Goal: Task Accomplishment & Management: Use online tool/utility

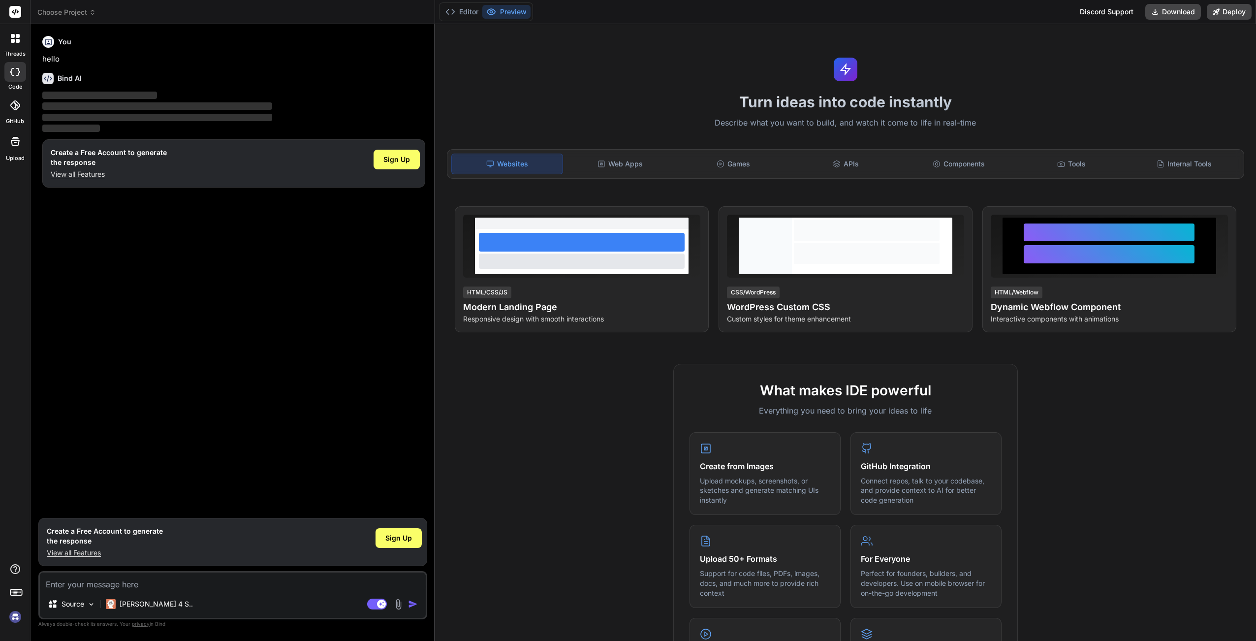
drag, startPoint x: 0, startPoint y: 620, endPoint x: 15, endPoint y: 620, distance: 14.8
click at [0, 620] on div at bounding box center [15, 594] width 30 height 62
click at [16, 620] on img at bounding box center [15, 616] width 17 height 17
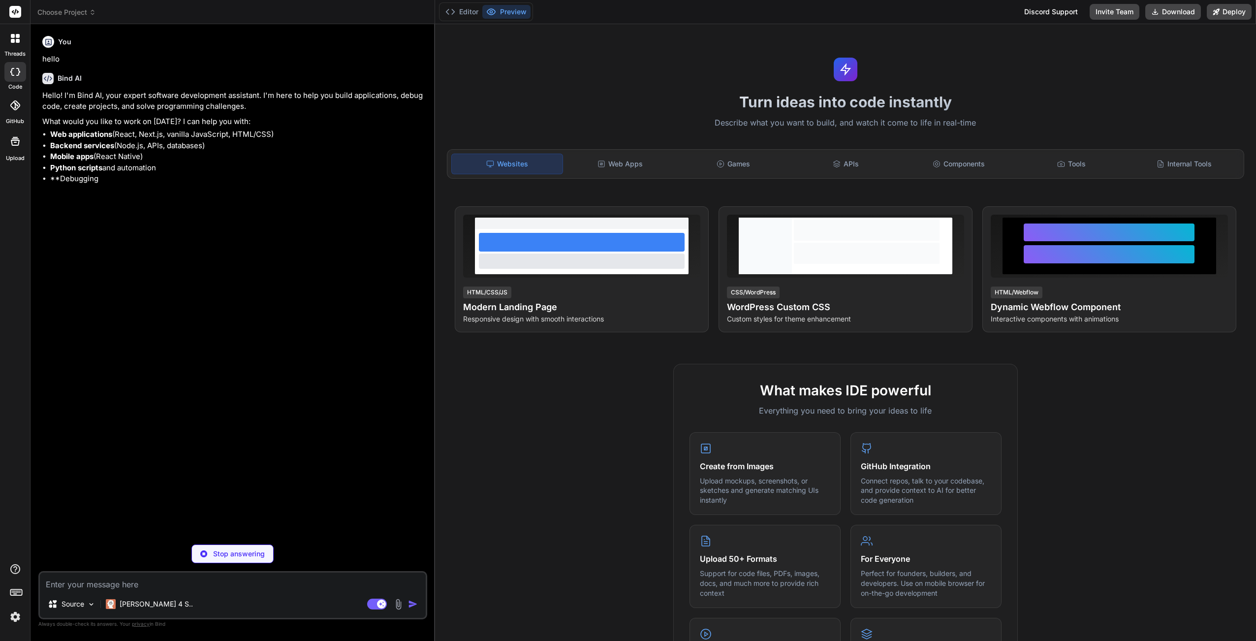
click at [125, 584] on textarea at bounding box center [233, 581] width 386 height 18
type textarea "x"
type textarea "t"
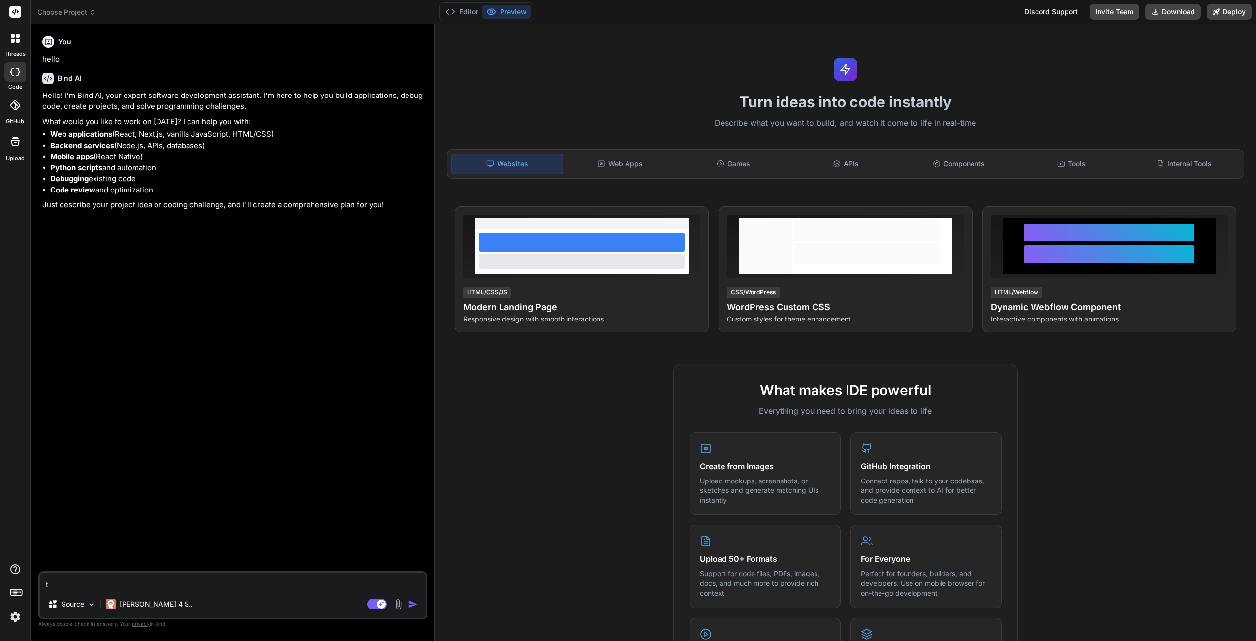
type textarea "x"
type textarea "tr"
type textarea "x"
type textarea "tri"
type textarea "x"
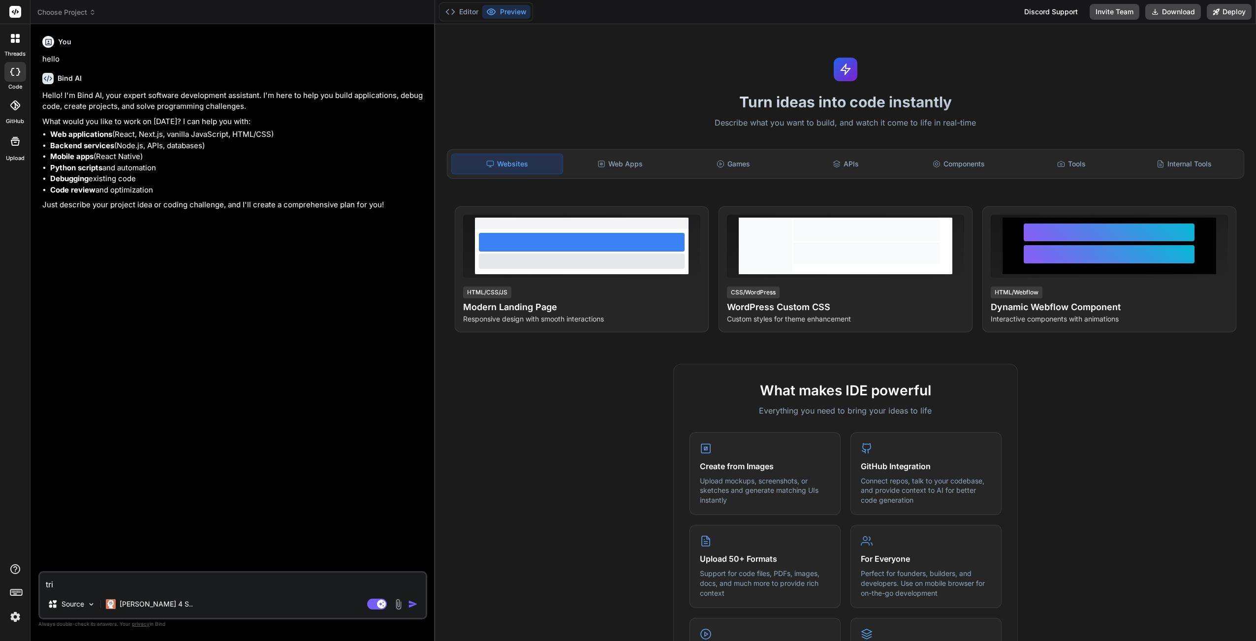
type textarea "trig"
type textarea "x"
type textarea "trigge"
type textarea "x"
type textarea "trigger"
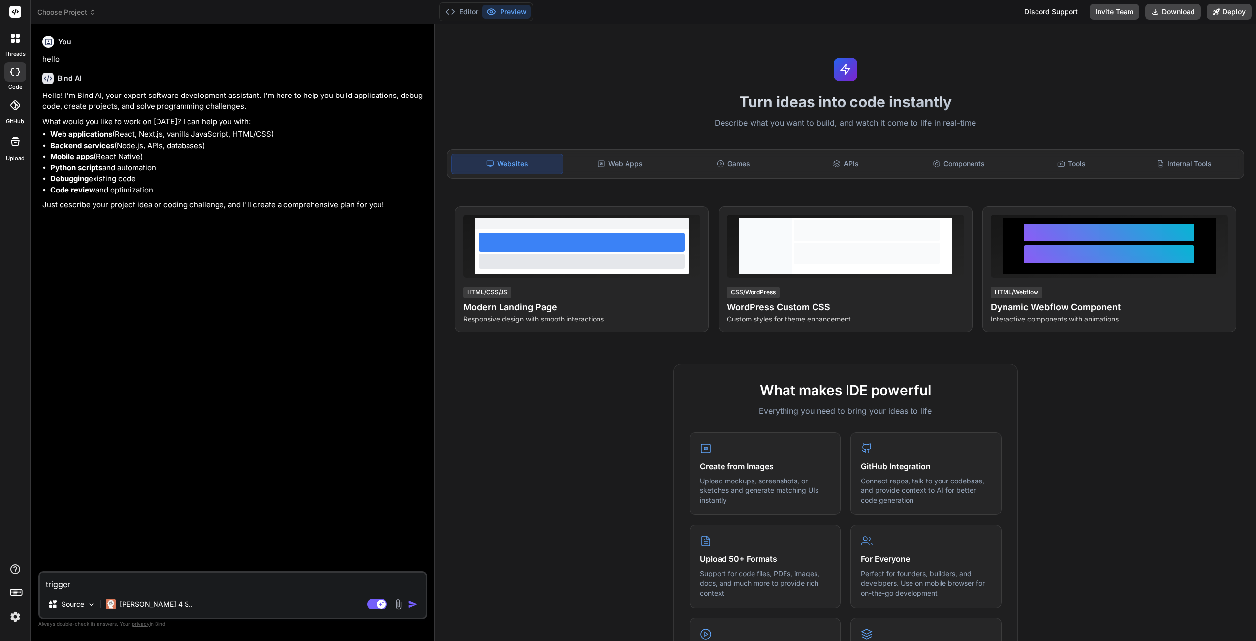
type textarea "x"
type textarea "trigger t"
type textarea "x"
type textarea "trigger th"
type textarea "x"
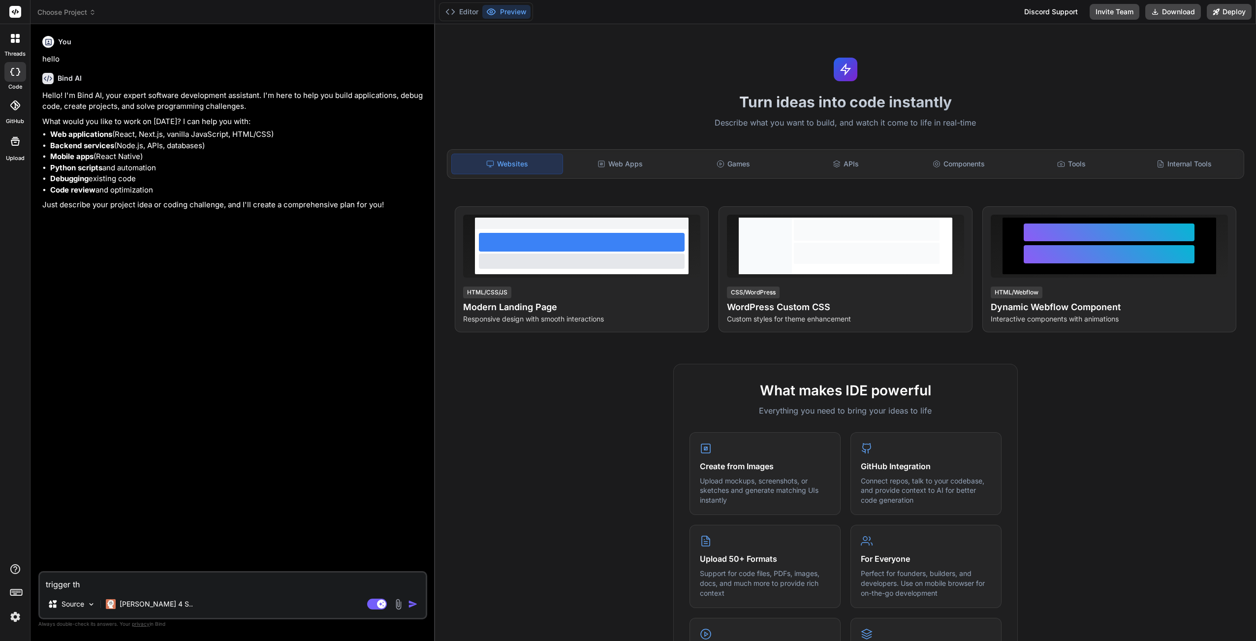
type textarea "trigger thi"
type textarea "x"
type textarea "trigger this"
type textarea "x"
type textarea "trigger this"
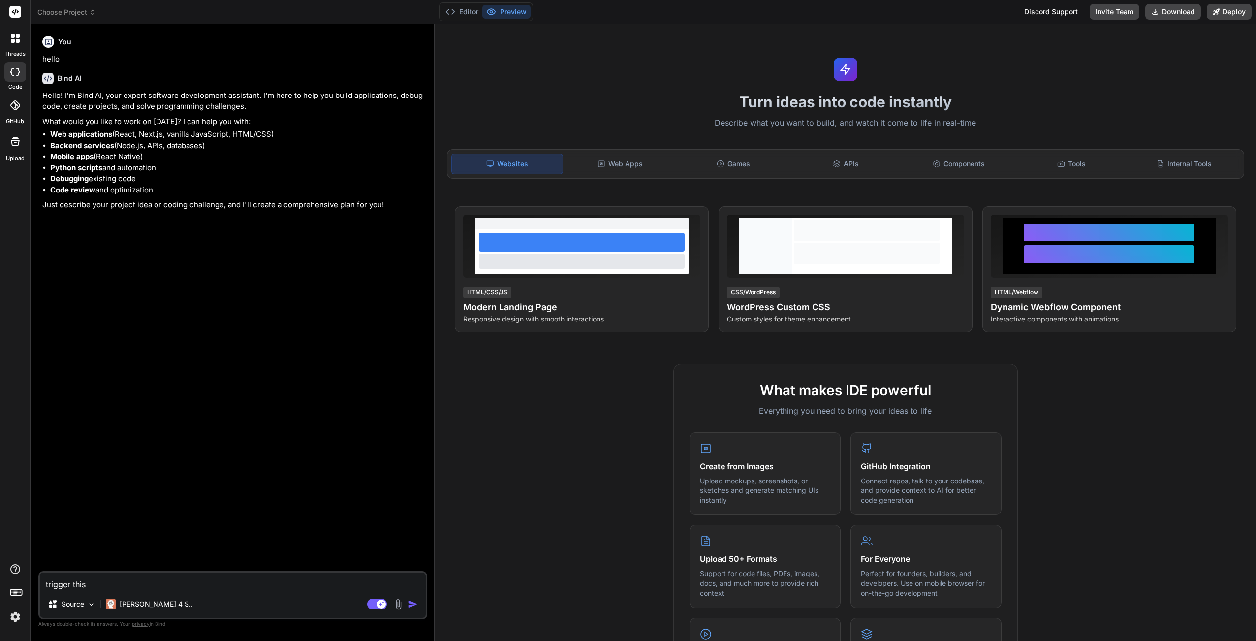
type textarea "x"
type textarea "trigger this o"
type textarea "x"
type textarea "trigger this on"
type textarea "x"
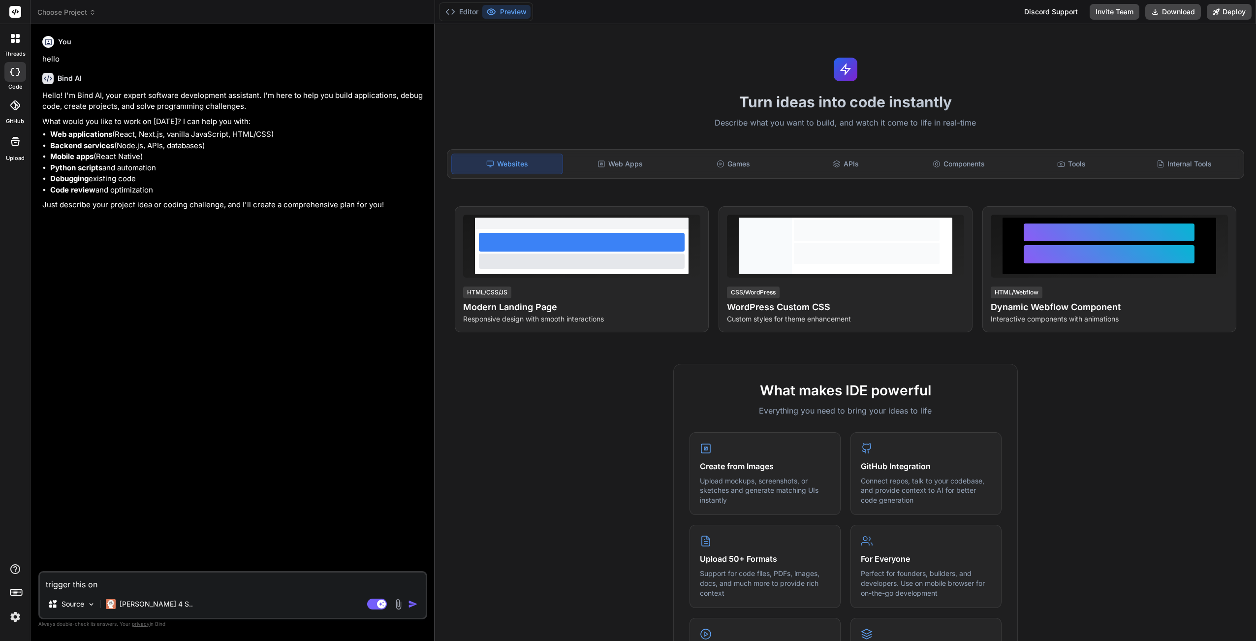
type textarea "trigger this on"
type textarea "x"
type textarea "trigger this on p"
type textarea "x"
type textarea "trigger this on pa"
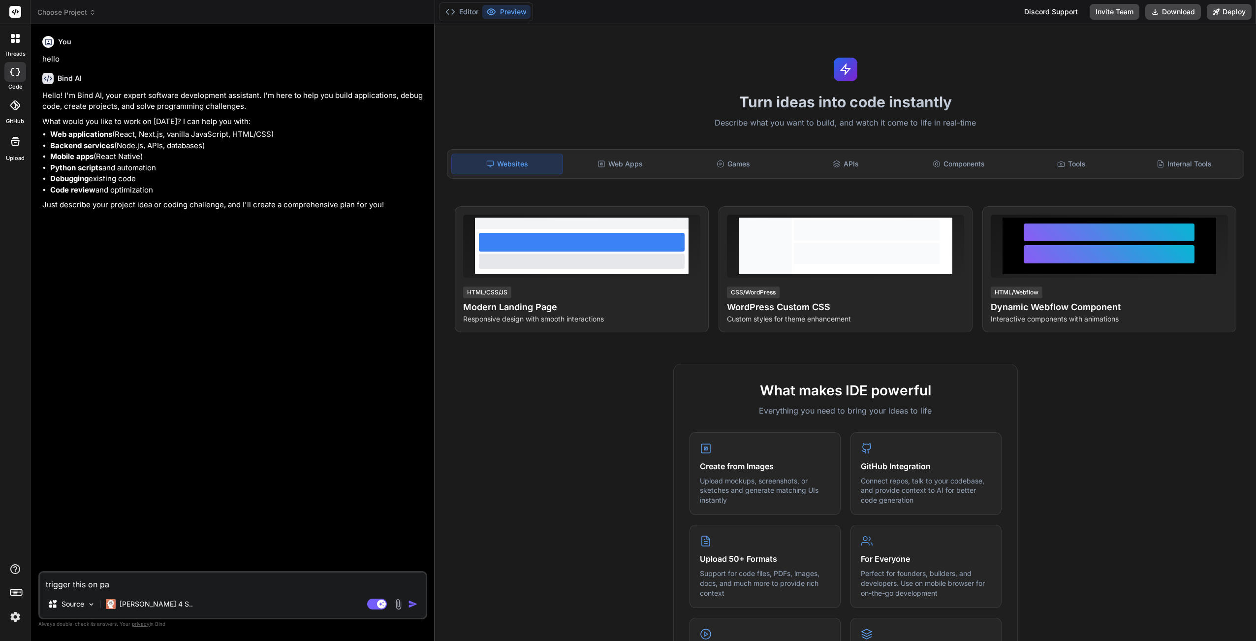
type textarea "x"
type textarea "trigger this on pag"
type textarea "x"
type textarea "trigger this on page"
type textarea "x"
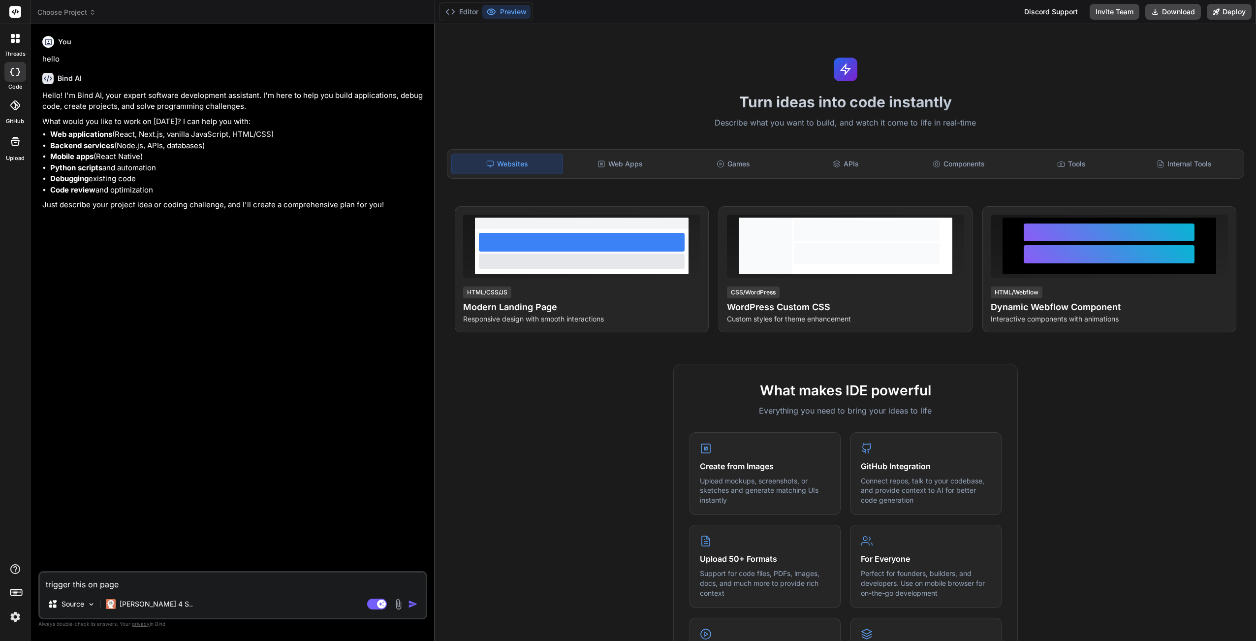
type textarea "trigger this on page"
type textarea "x"
type textarea "trigger this on page l"
type textarea "x"
type textarea "trigger this on page lo"
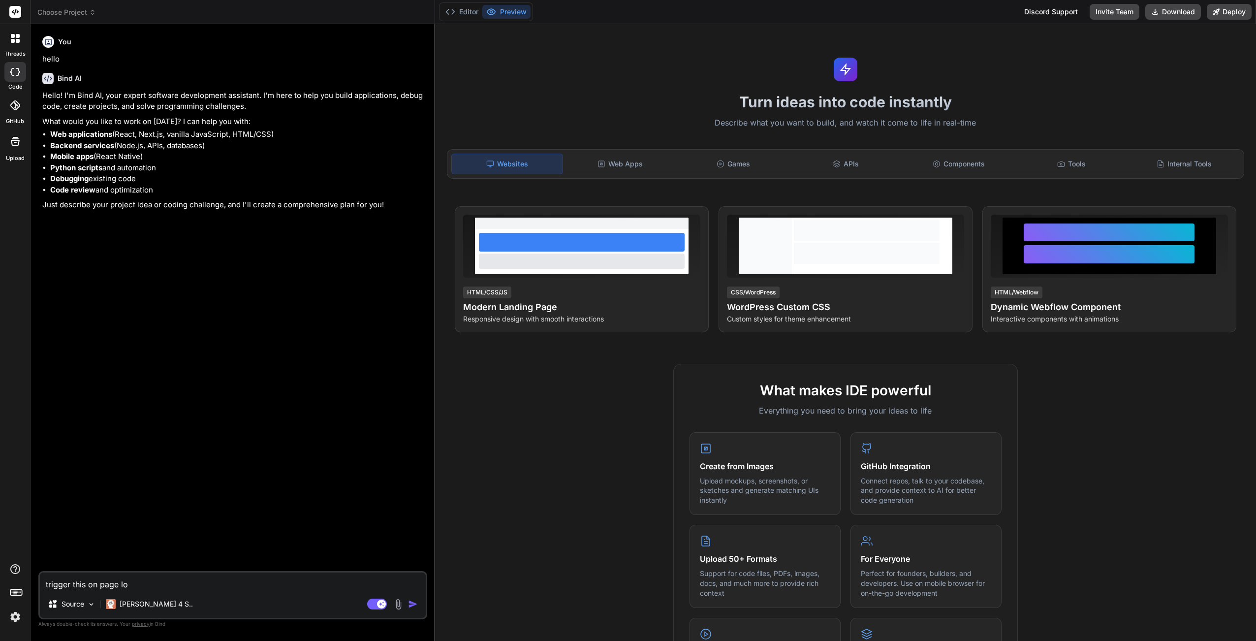
type textarea "x"
type textarea "trigger this on page loa"
type textarea "x"
type textarea "trigger this on page load"
type textarea "x"
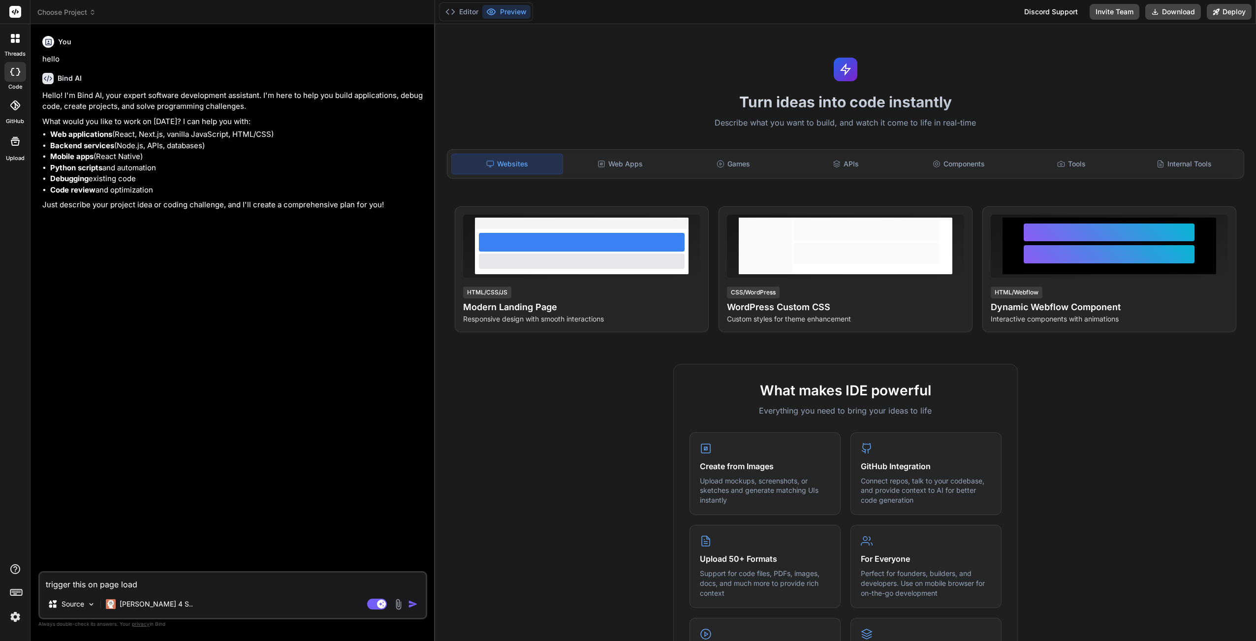
type textarea "trigger this on page load"
type textarea "x"
paste textarea "<button type="button" id="generateAllButton">Generate All Signatures/Images</bu…"
type textarea "trigger this on page load <button type="button" id="generateAllButton">Generate…"
type textarea "x"
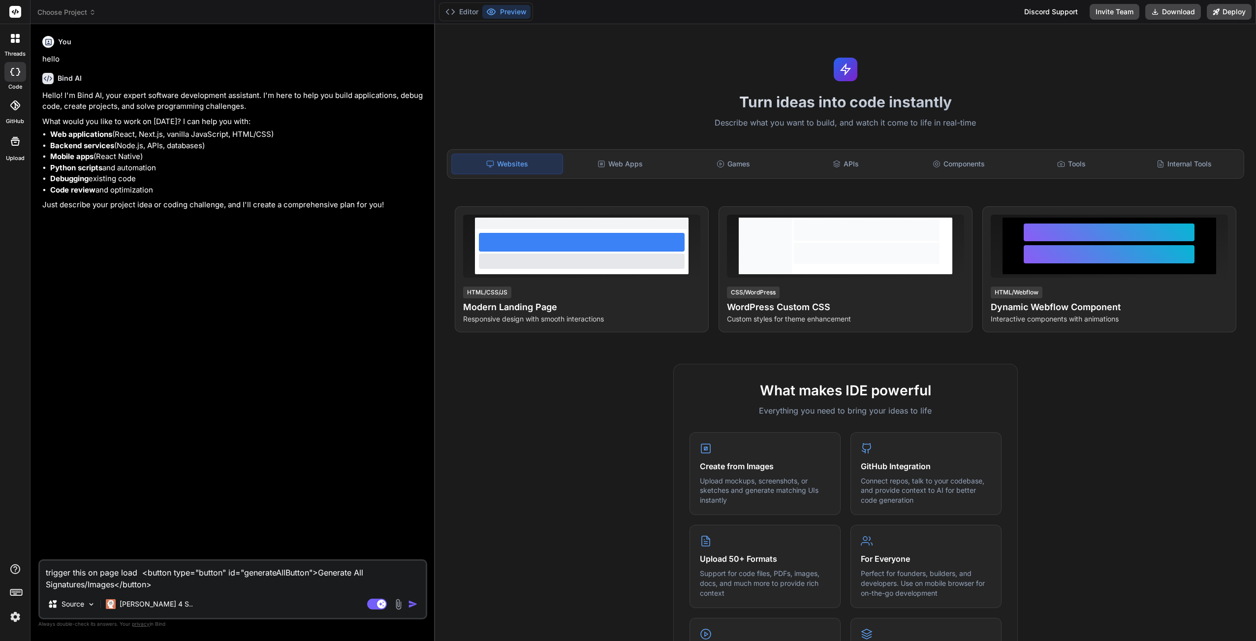
type textarea "trigger this on page load <button type="button" id="generateAllButton">Generate…"
drag, startPoint x: 412, startPoint y: 602, endPoint x: 416, endPoint y: 589, distance: 13.3
click at [412, 602] on img "button" at bounding box center [413, 604] width 10 height 10
type textarea "x"
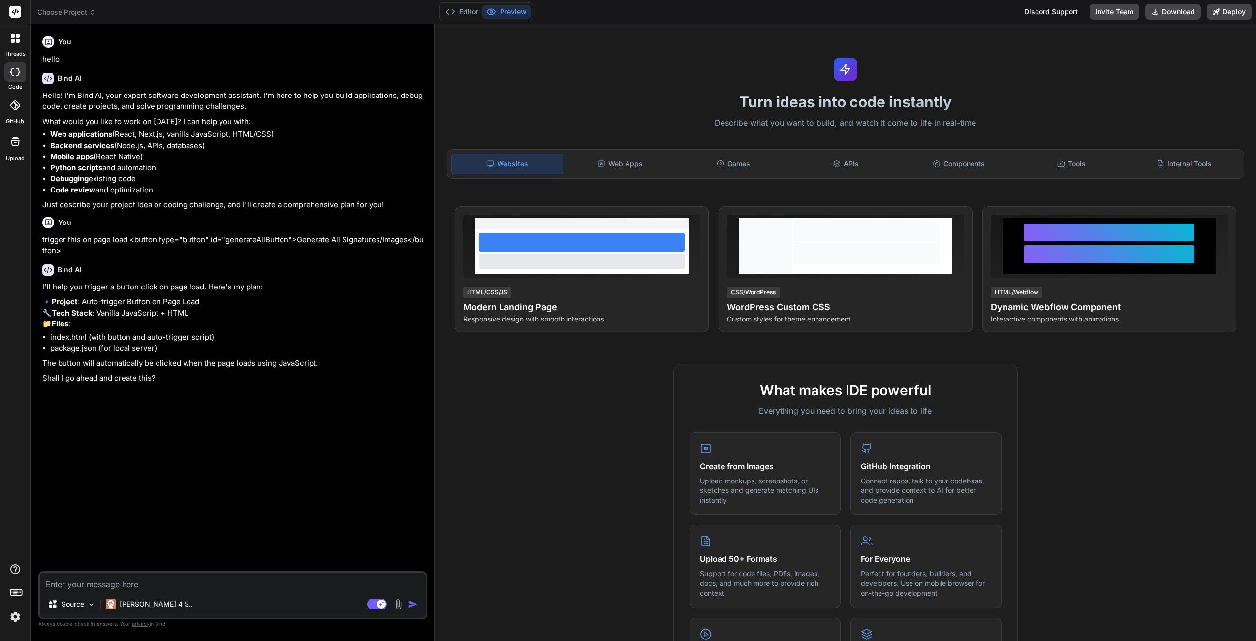
click at [136, 583] on textarea at bounding box center [233, 581] width 386 height 18
type textarea "x"
type textarea "p"
type textarea "x"
type textarea "pl"
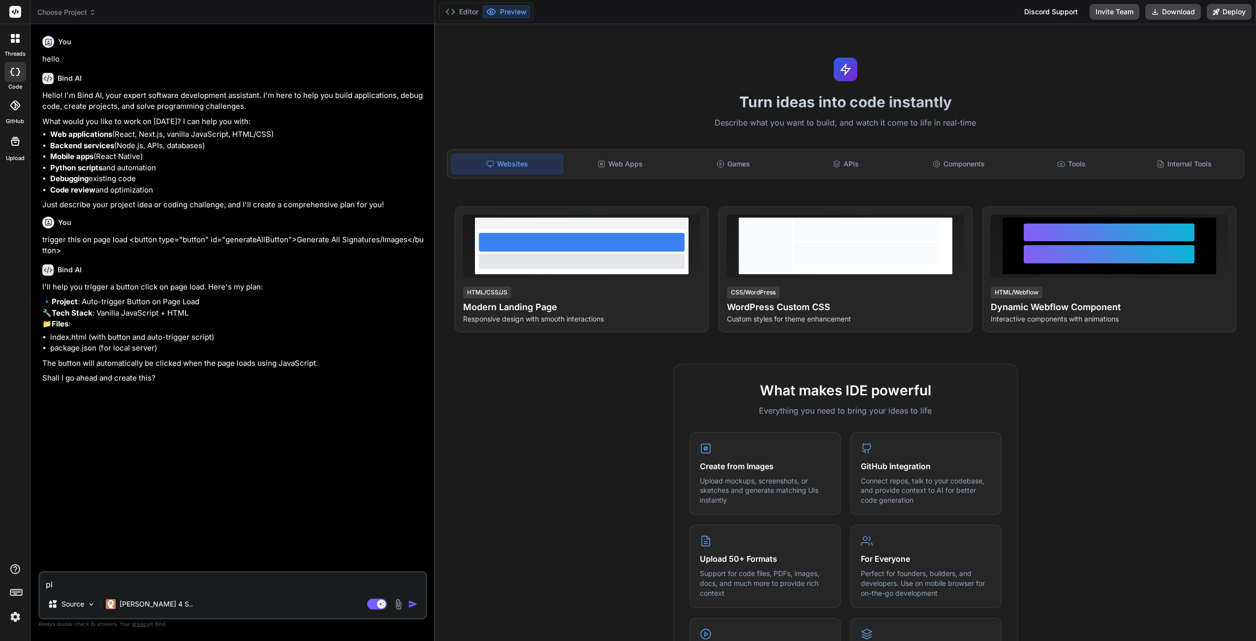
type textarea "x"
type textarea "ple"
type textarea "x"
type textarea "plea"
type textarea "x"
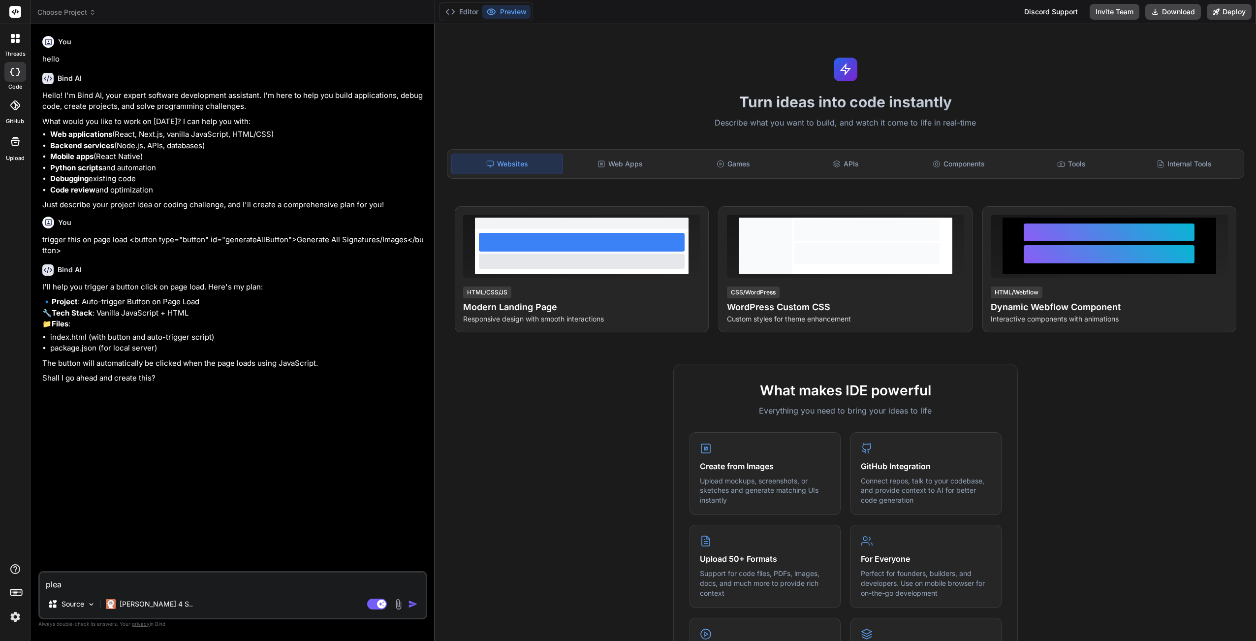
type textarea "pleas"
type textarea "x"
type textarea "please"
type textarea "x"
type textarea "please"
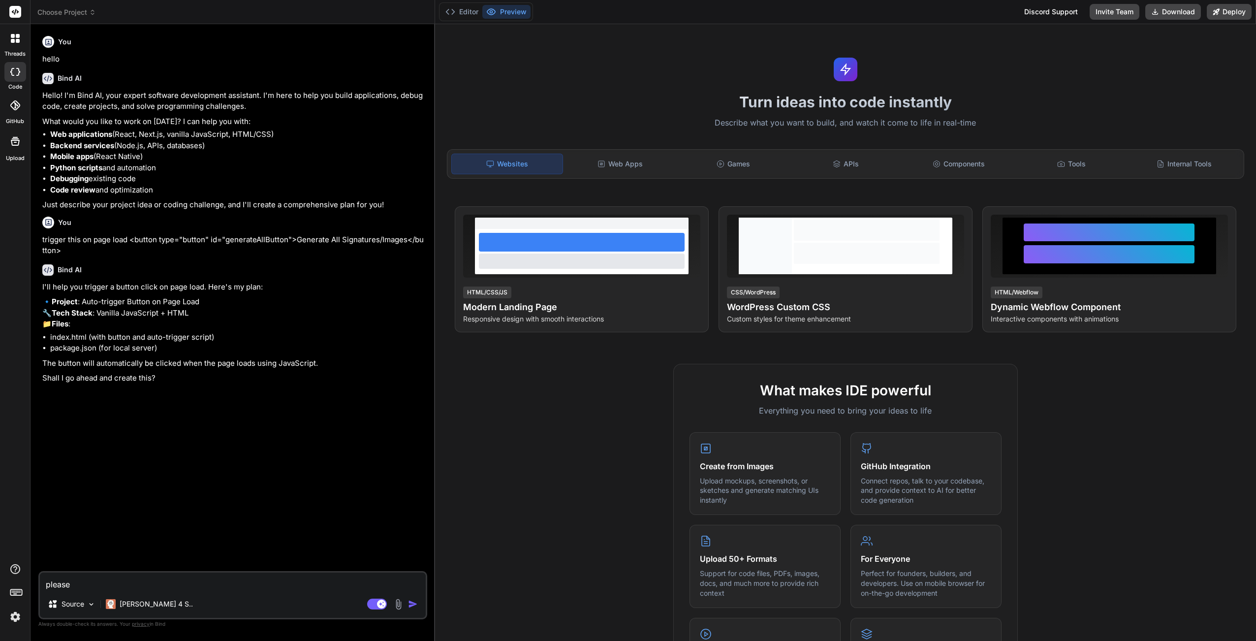
type textarea "x"
type textarea "please d"
type textarea "x"
type textarea "please do"
type textarea "x"
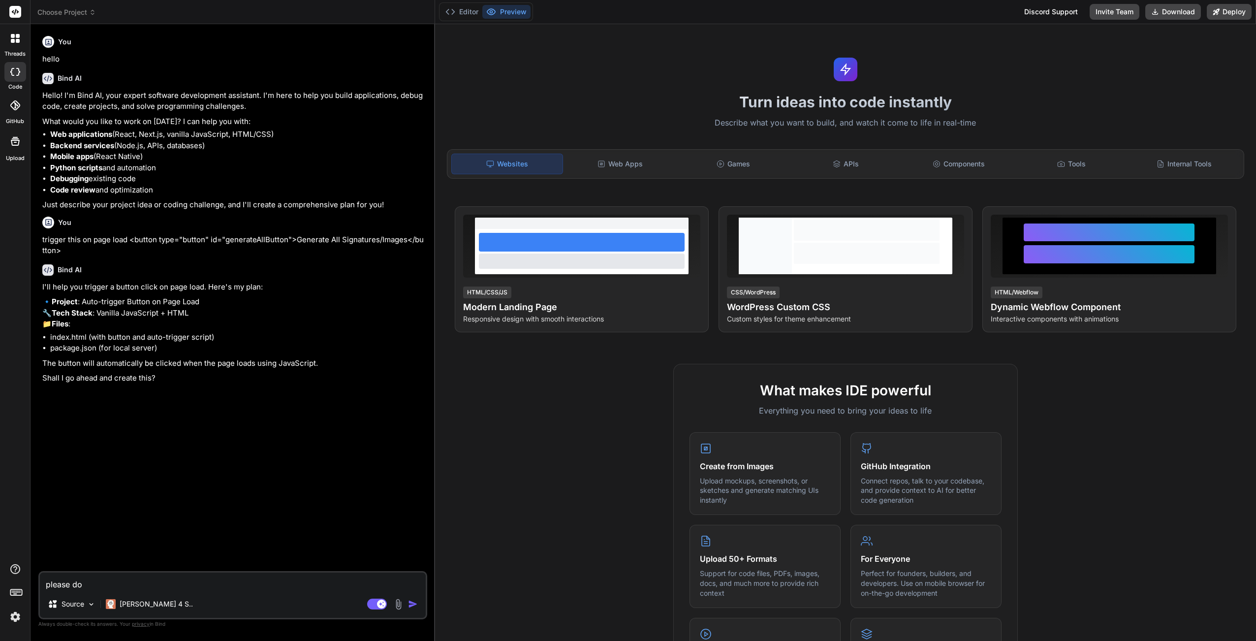
type textarea "please do"
type textarea "x"
type textarea "please do n"
type textarea "x"
type textarea "please do no"
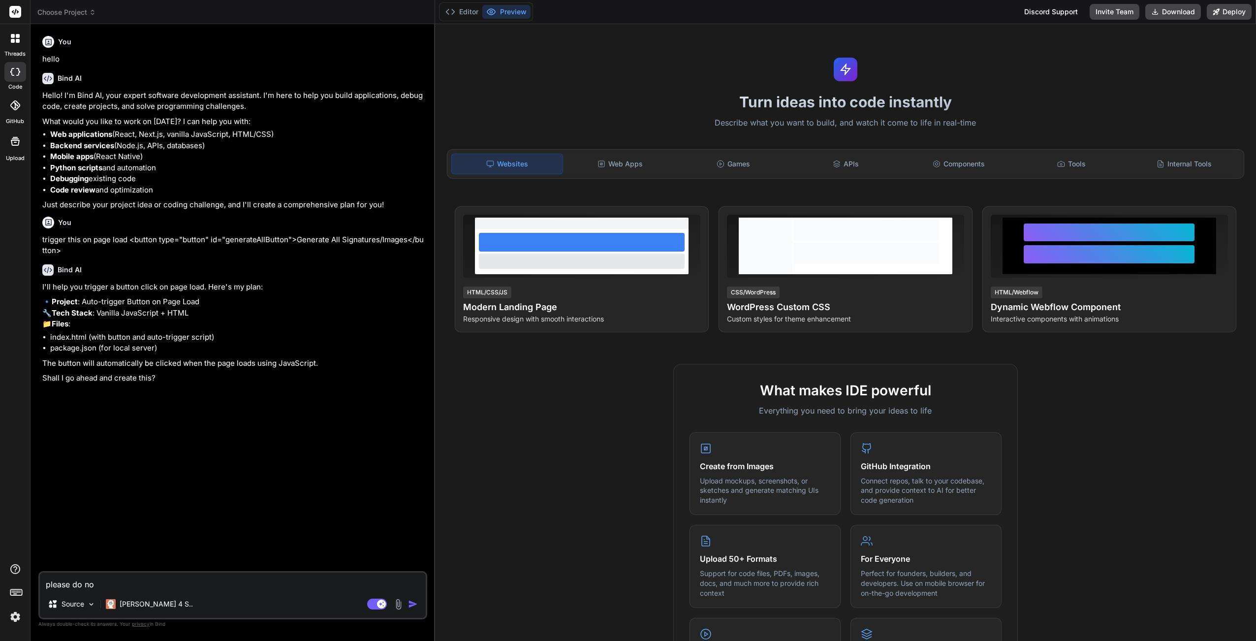
type textarea "x"
type textarea "please do not"
type textarea "x"
type textarea "please do not"
type textarea "x"
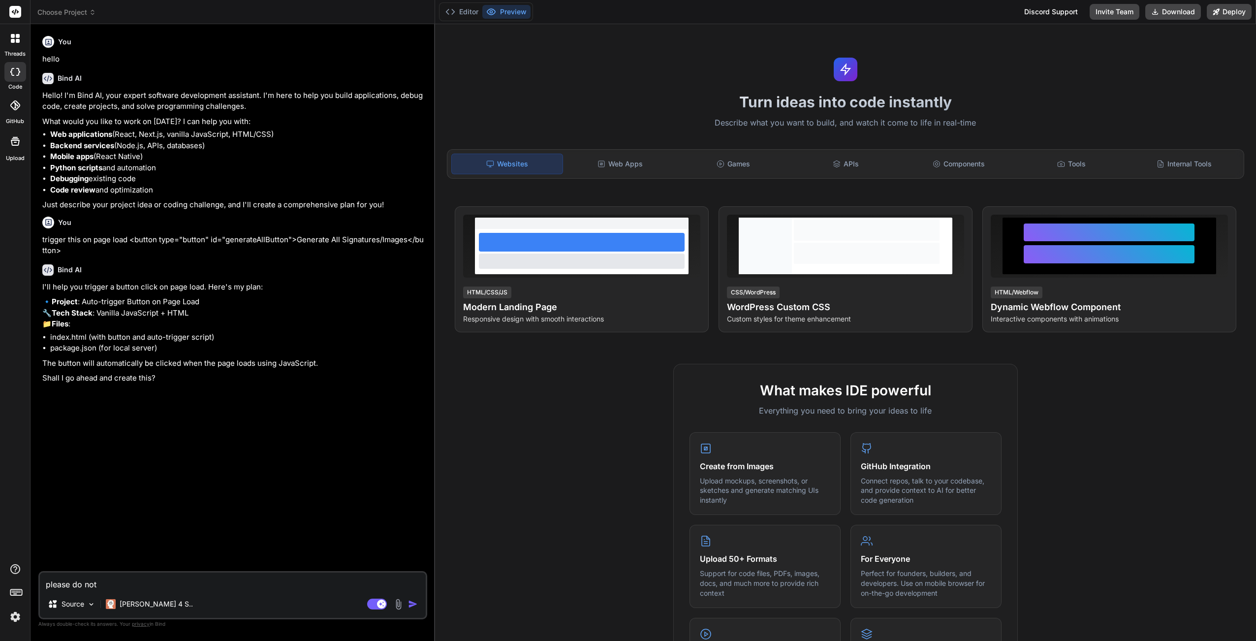
type textarea "please do not"
type textarea "x"
type textarea "please do no"
type textarea "x"
type textarea "please do n"
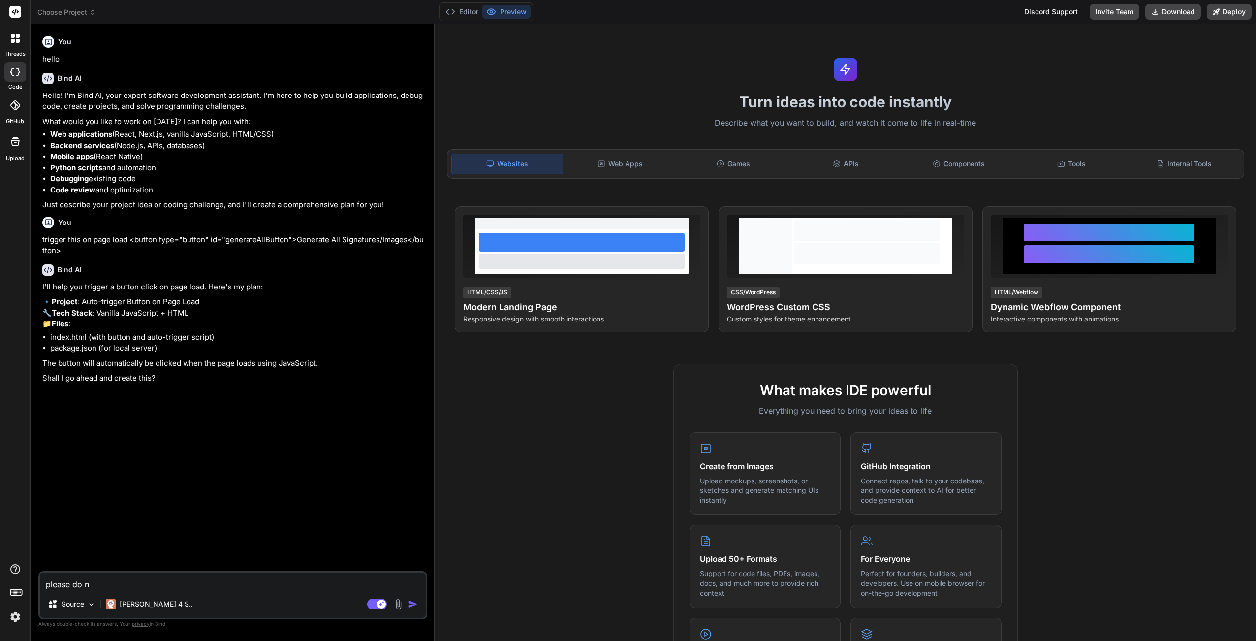
type textarea "x"
type textarea "please do"
type textarea "x"
type textarea "please do"
type textarea "x"
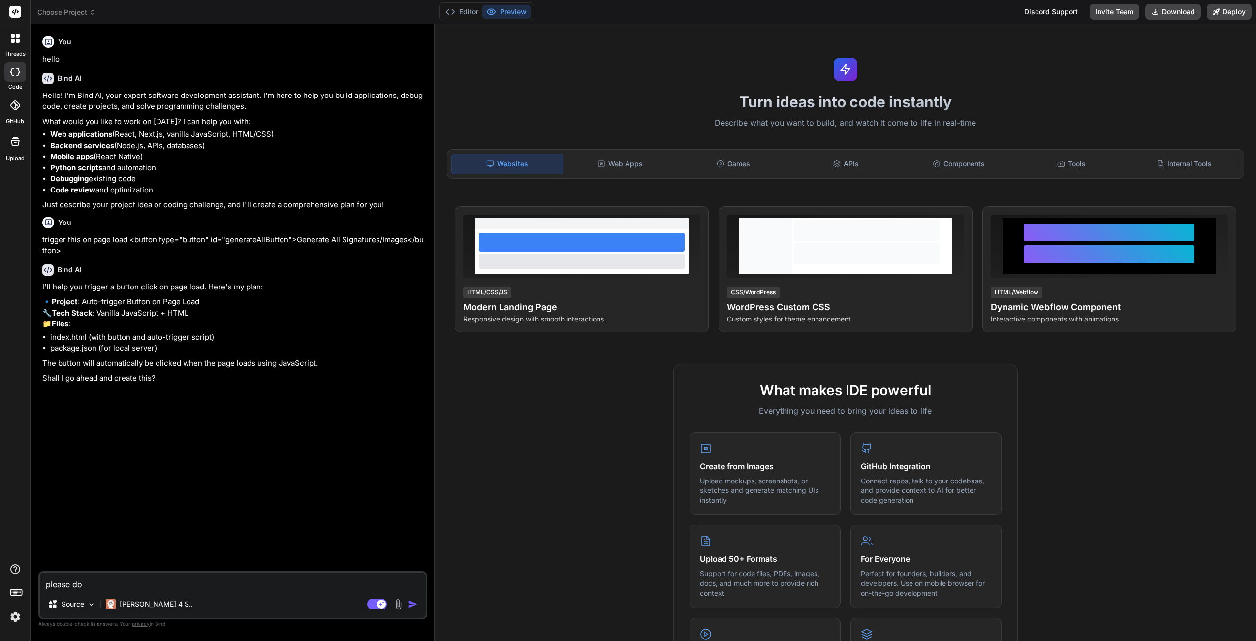
type textarea "please d"
type textarea "x"
type textarea "please"
type textarea "x"
type textarea "please"
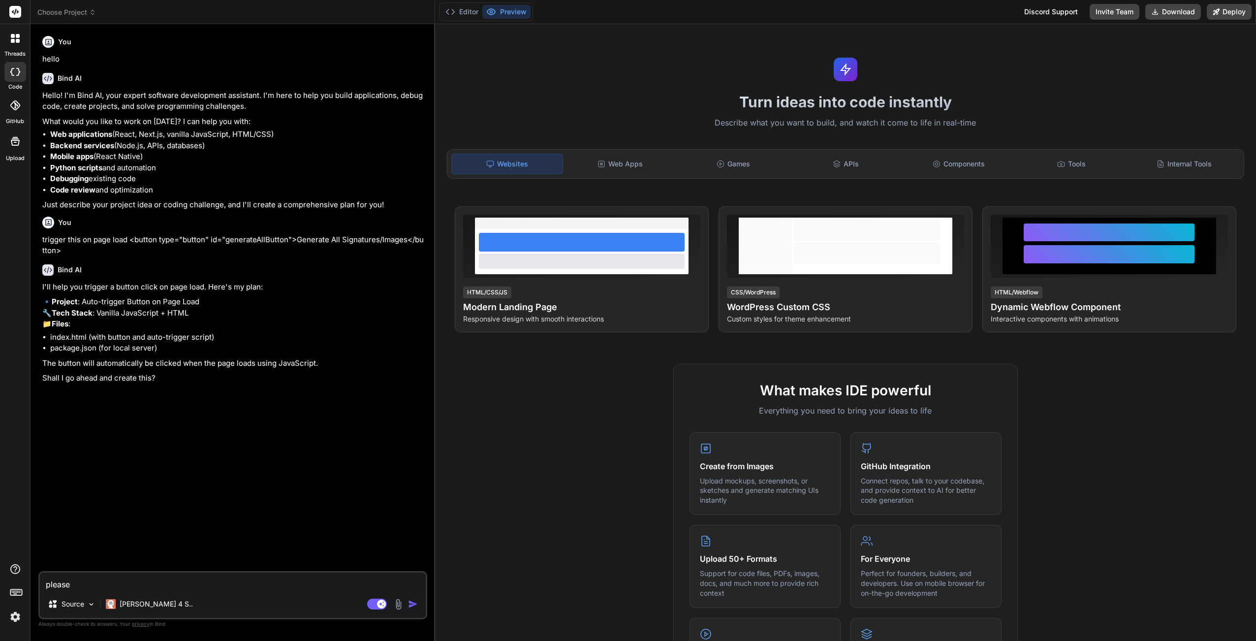
type textarea "x"
type textarea "pleas"
type textarea "x"
type textarea "plea"
type textarea "x"
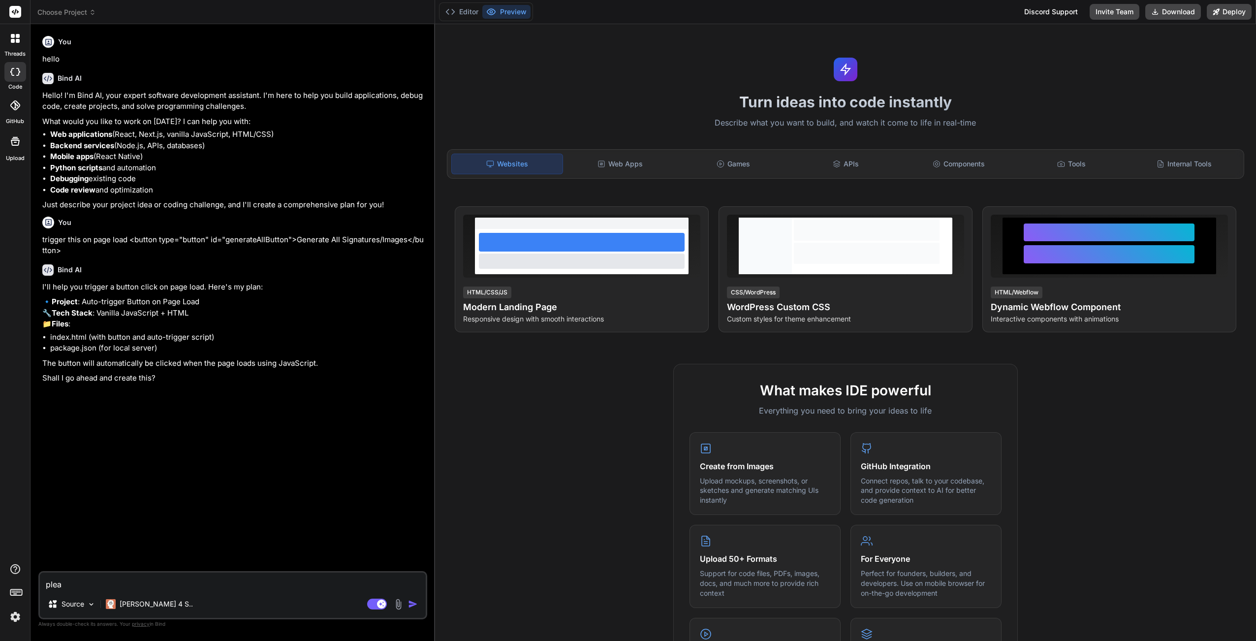
type textarea "ple"
type textarea "x"
type textarea "pl"
type textarea "x"
type textarea "p"
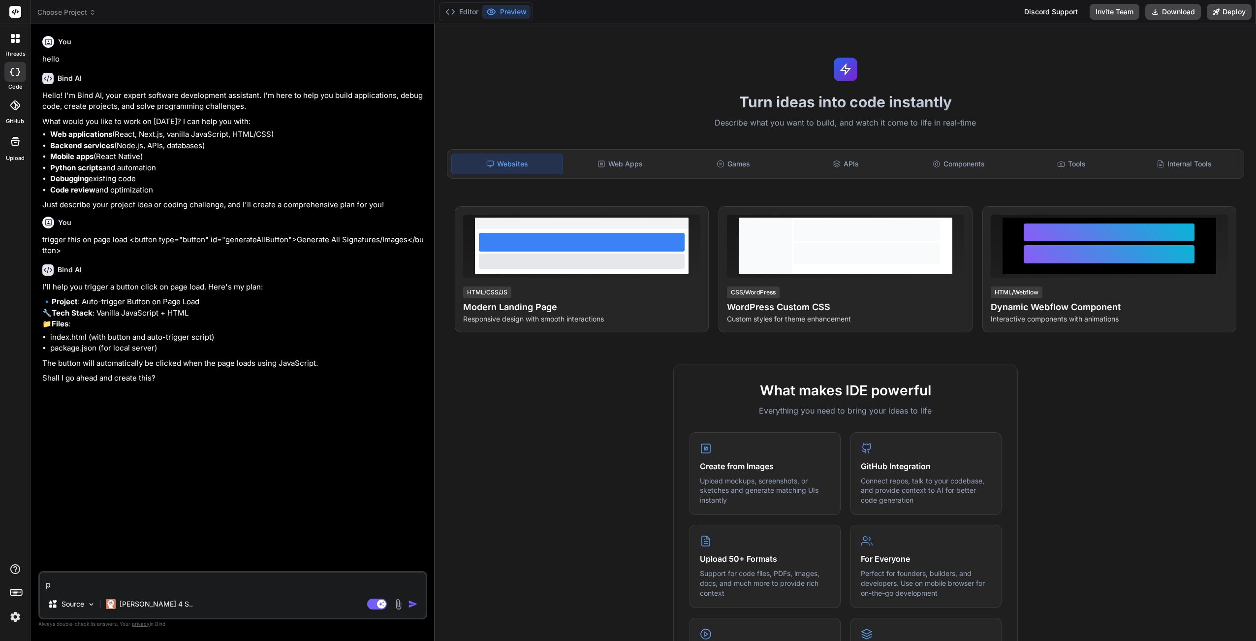
type textarea "x"
type textarea "y"
type textarea "x"
type textarea "ye"
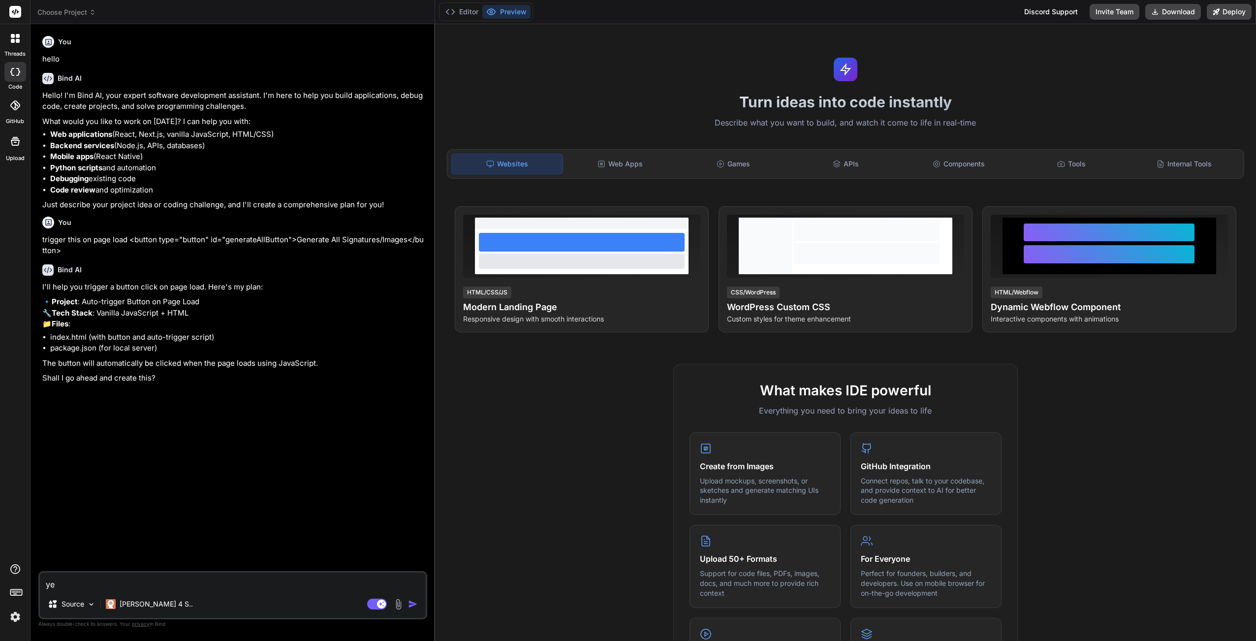
type textarea "x"
type textarea "yes"
type textarea "x"
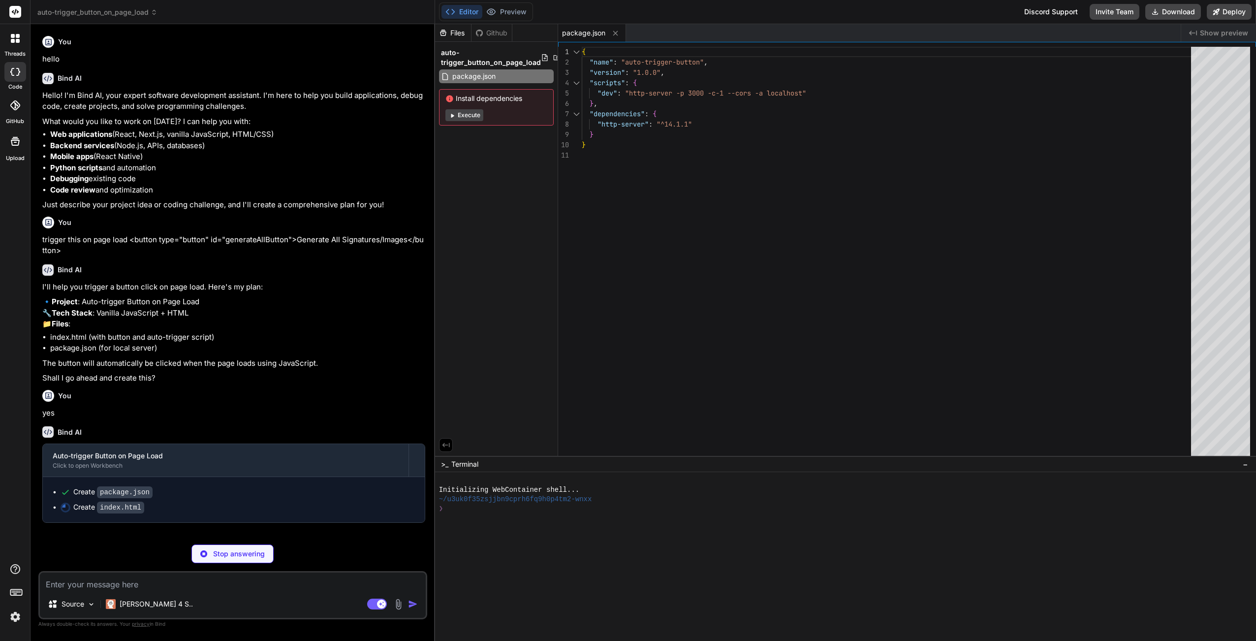
type textarea "x"
type textarea "setTimeout(function() { document.getElementById('generateAllButton').click(); }…"
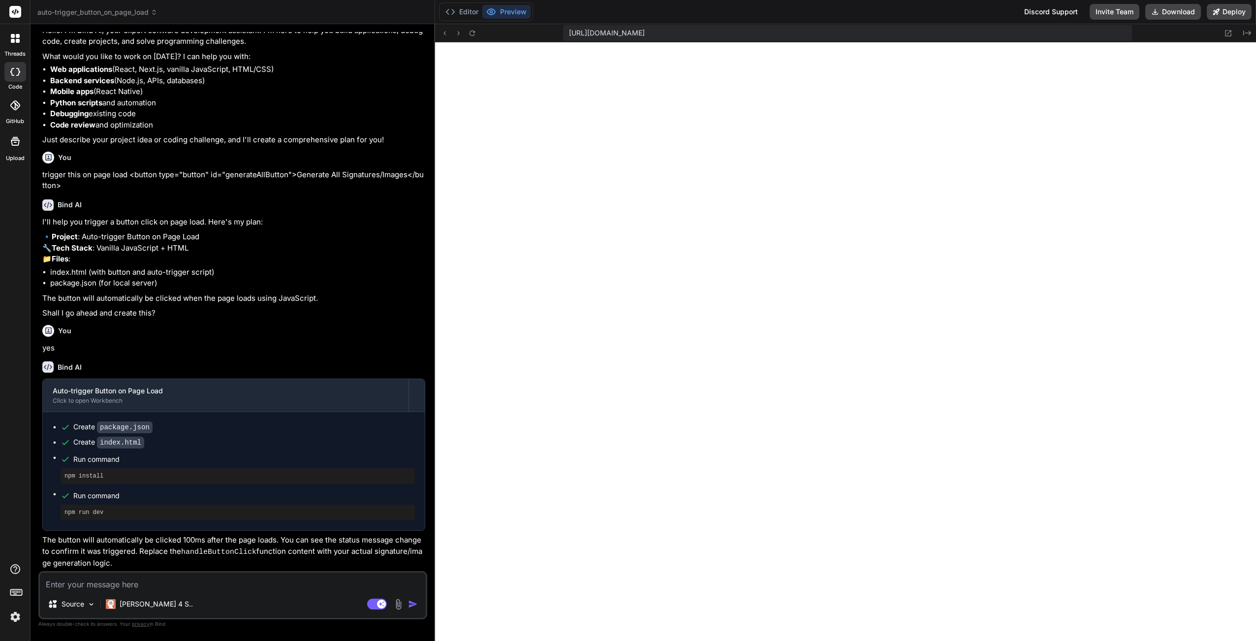
scroll to position [86, 0]
type textarea "x"
type textarea "p"
type textarea "x"
type textarea "pl"
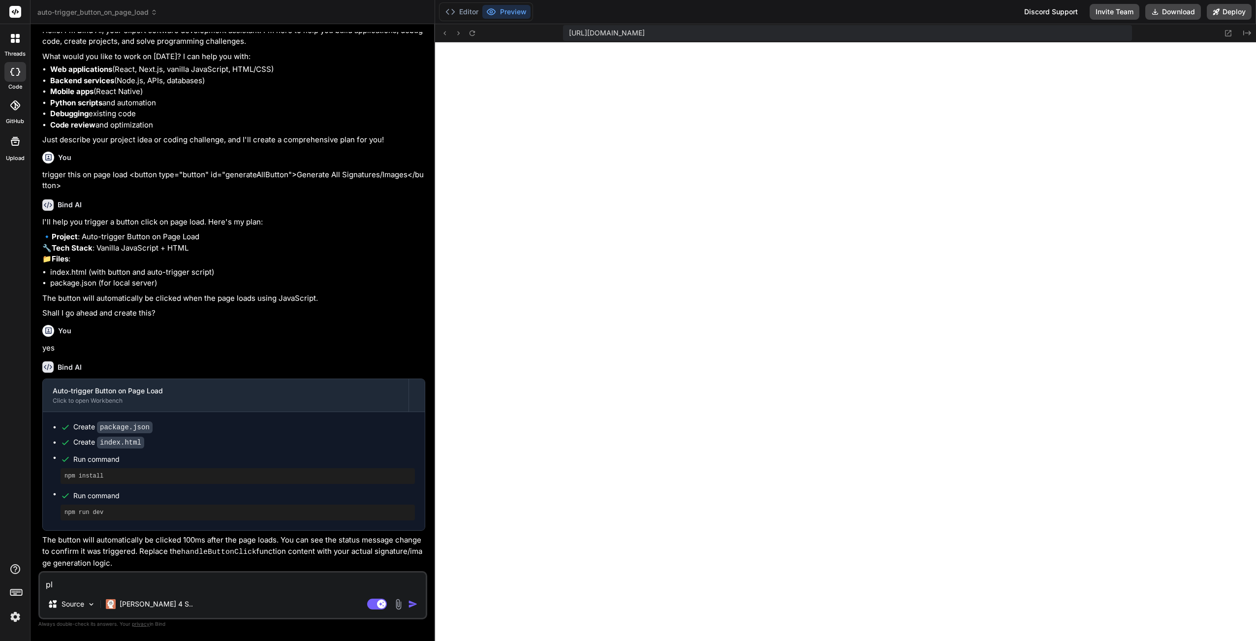
type textarea "x"
type textarea "ple"
type textarea "x"
type textarea "ples"
type textarea "x"
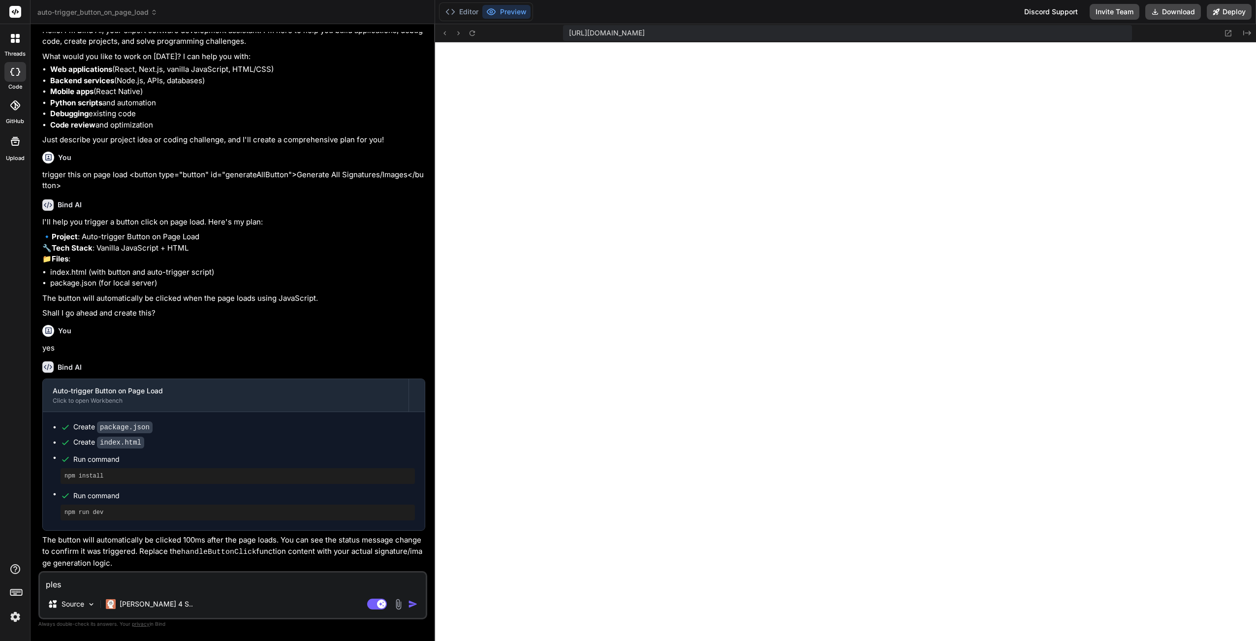
type textarea "plese"
type textarea "x"
type textarea "plese"
type textarea "x"
type textarea "plese"
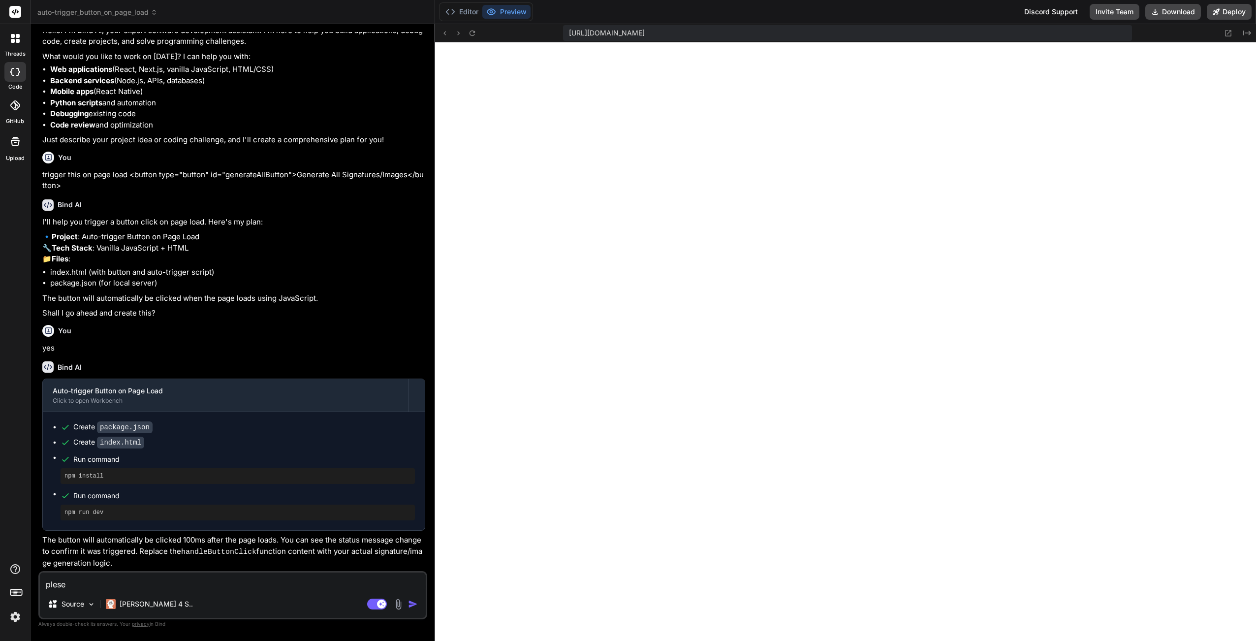
type textarea "x"
type textarea "ples"
type textarea "x"
type textarea "ple"
type textarea "x"
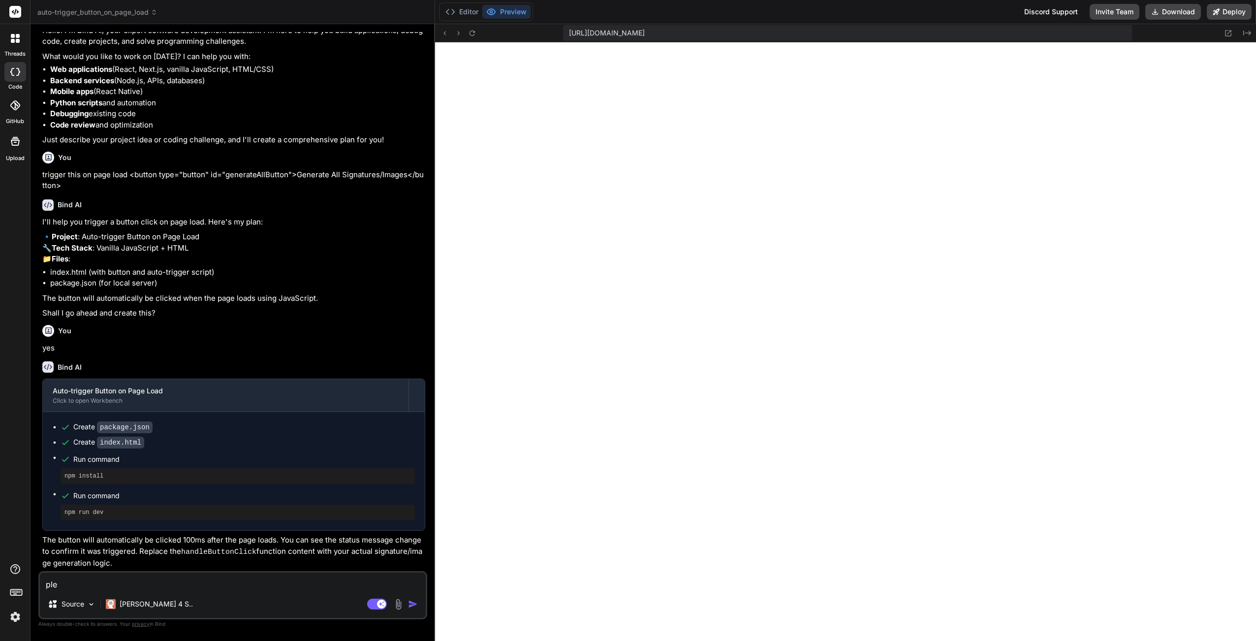
type textarea "pl"
type textarea "x"
type textarea "ple"
type textarea "x"
type textarea "plea"
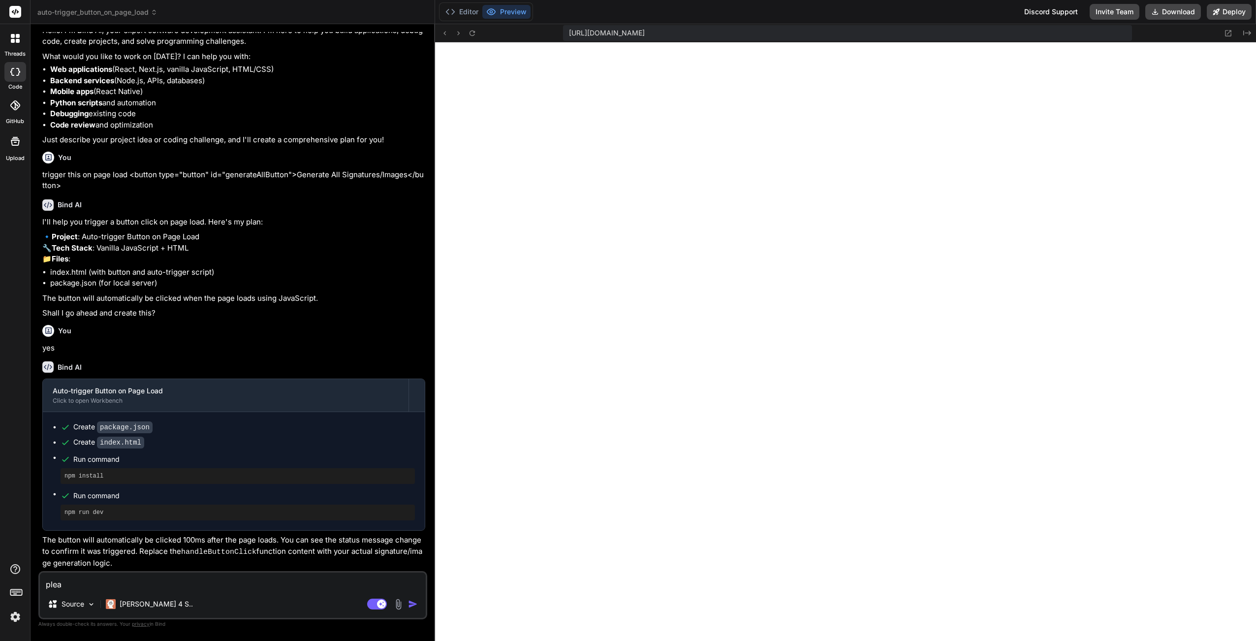
type textarea "x"
type textarea "pleas"
type textarea "x"
type textarea "please"
type textarea "x"
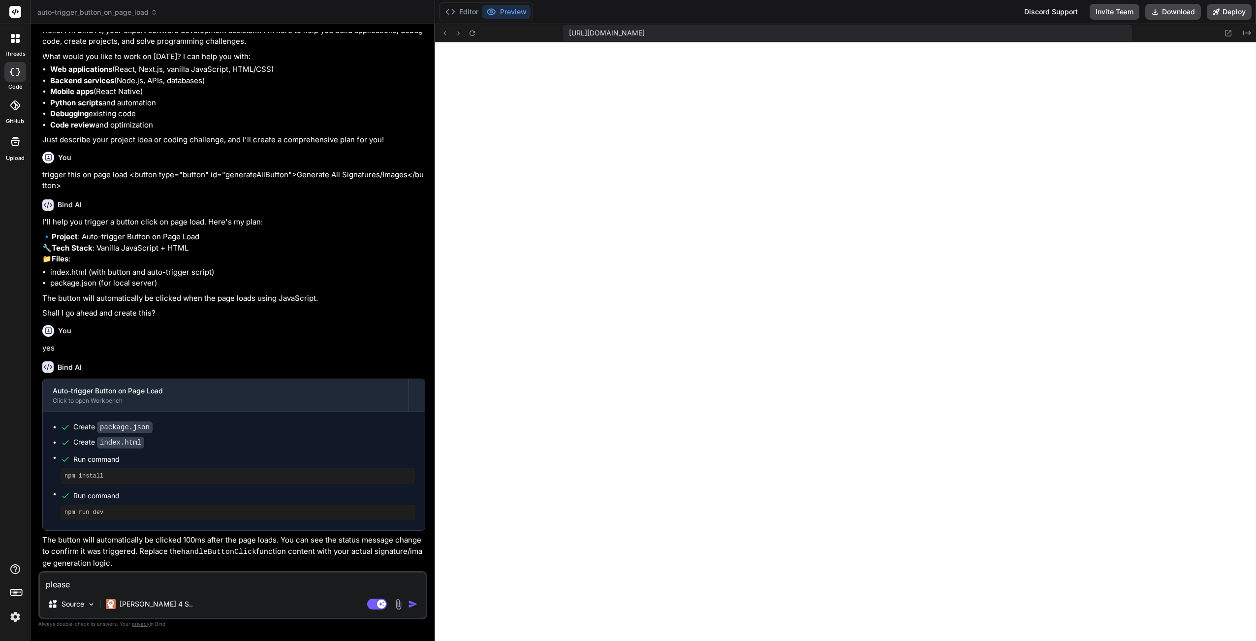
type textarea "please"
type textarea "x"
type textarea "please j"
type textarea "x"
type textarea "please ju"
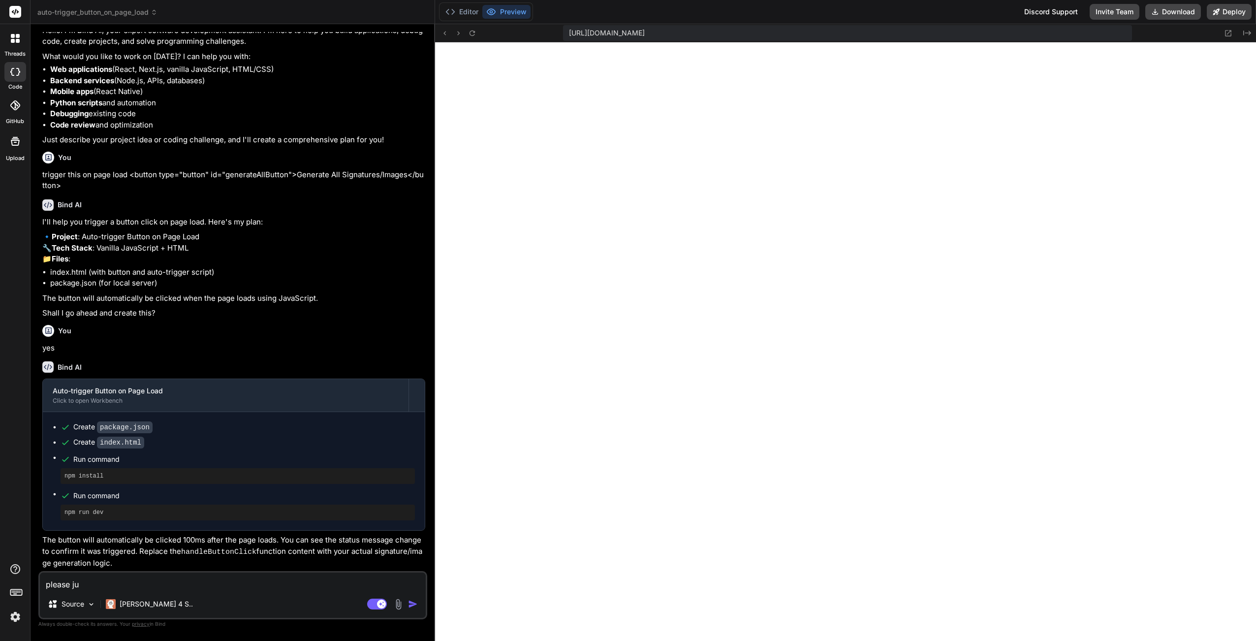
type textarea "x"
type textarea "please jus"
type textarea "x"
type textarea "please just"
type textarea "x"
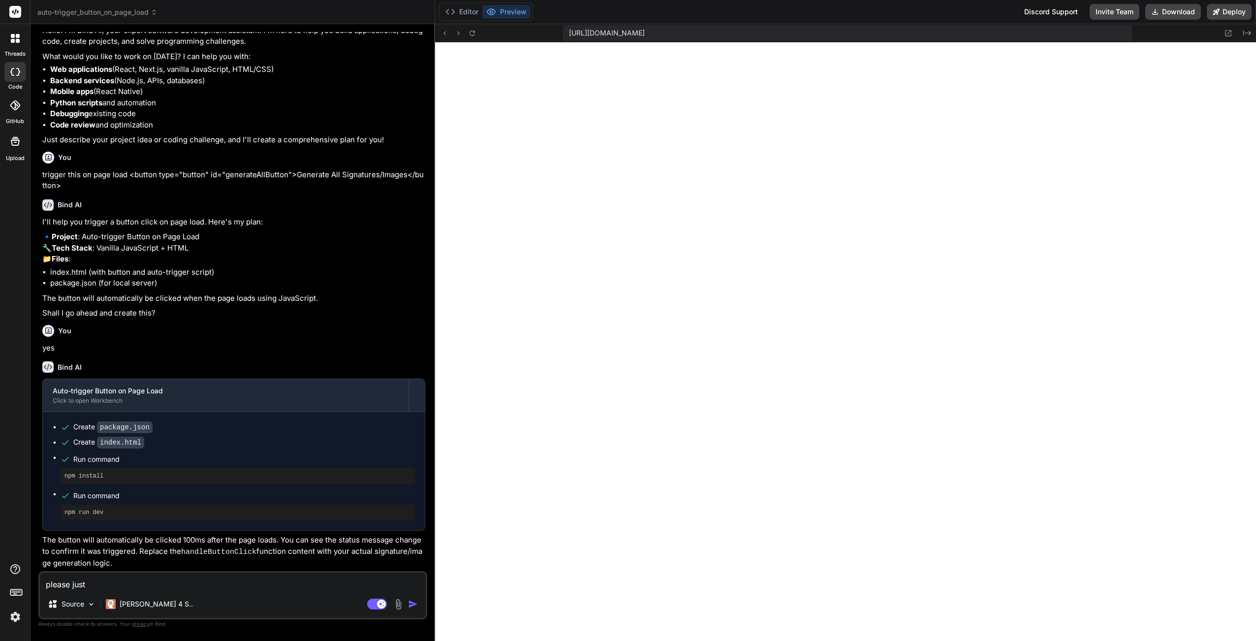
type textarea "please just"
type textarea "x"
type textarea "please just d"
type textarea "x"
type textarea "please just do"
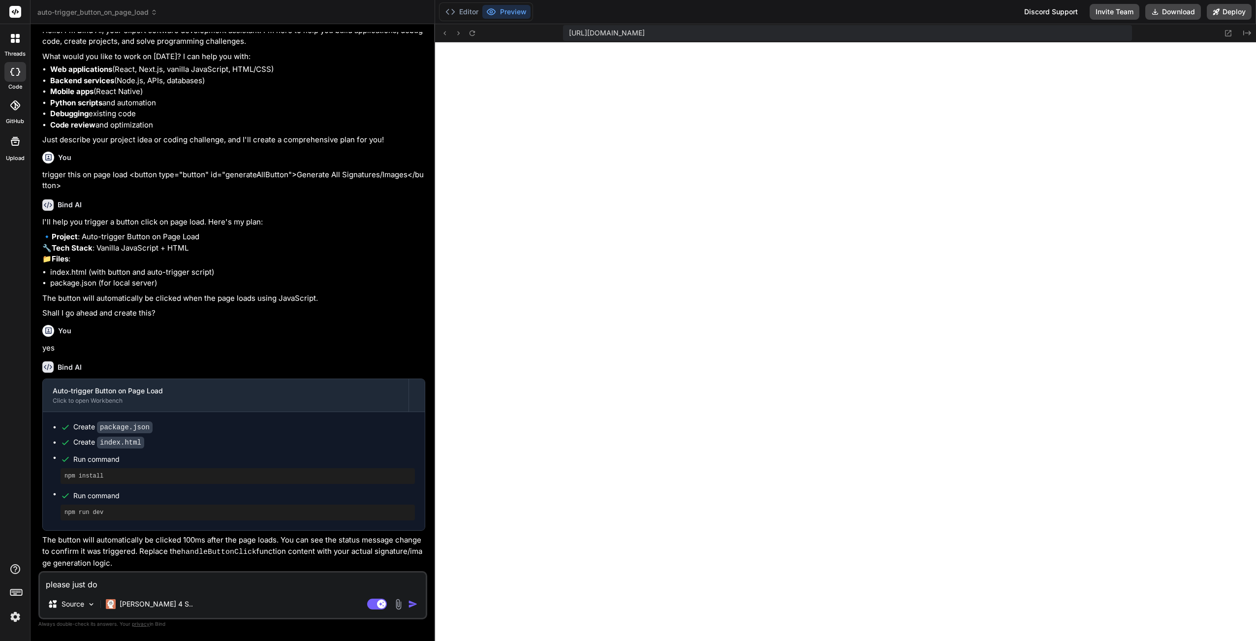
type textarea "x"
type textarea "please just do"
type textarea "x"
type textarea "please just do t"
type textarea "x"
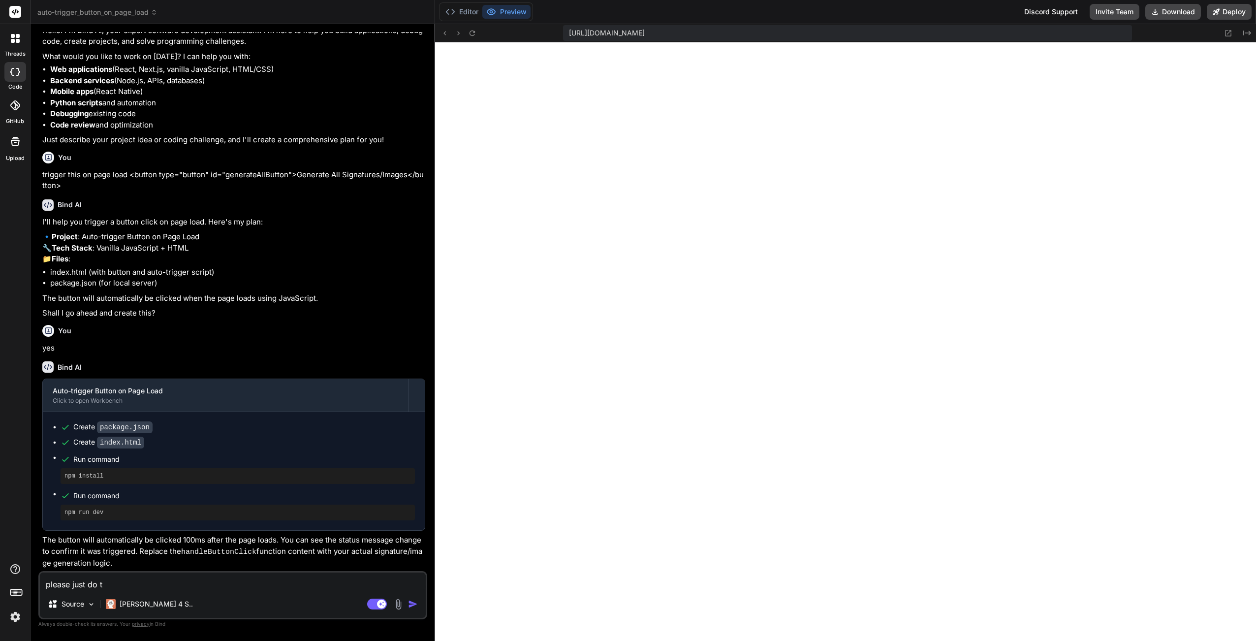
type textarea "please just do th"
type textarea "x"
type textarea "please just do thi"
type textarea "x"
type textarea "please just do this"
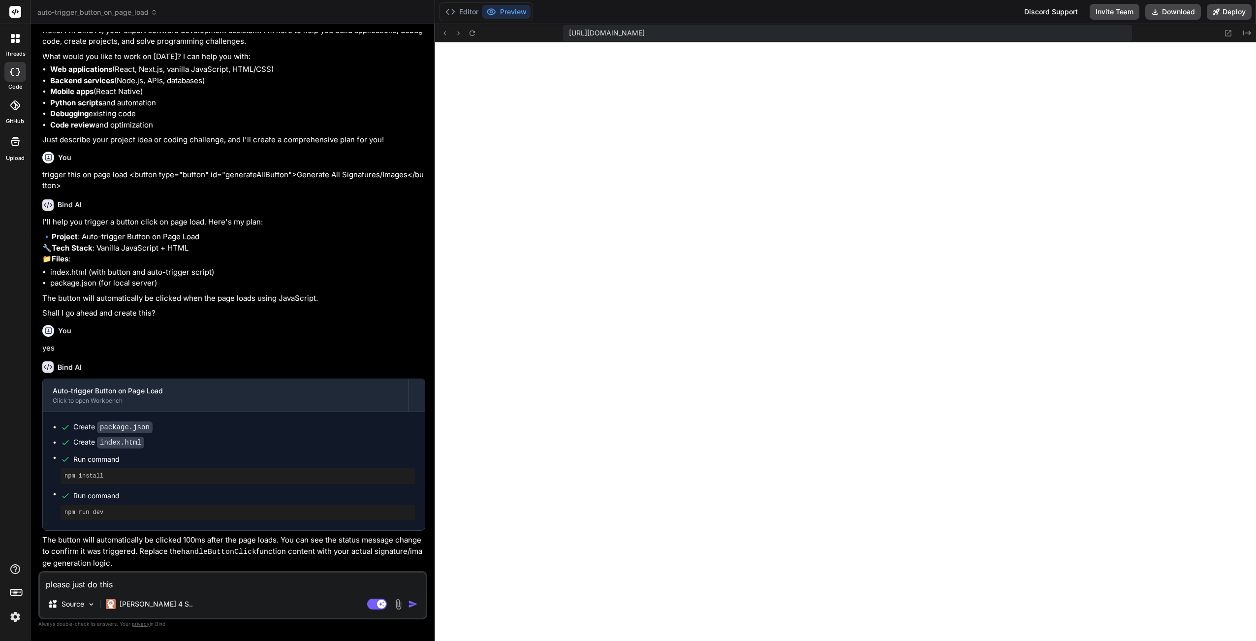
type textarea "x"
type textarea "please just do this"
type textarea "x"
type textarea "please just do this a"
type textarea "x"
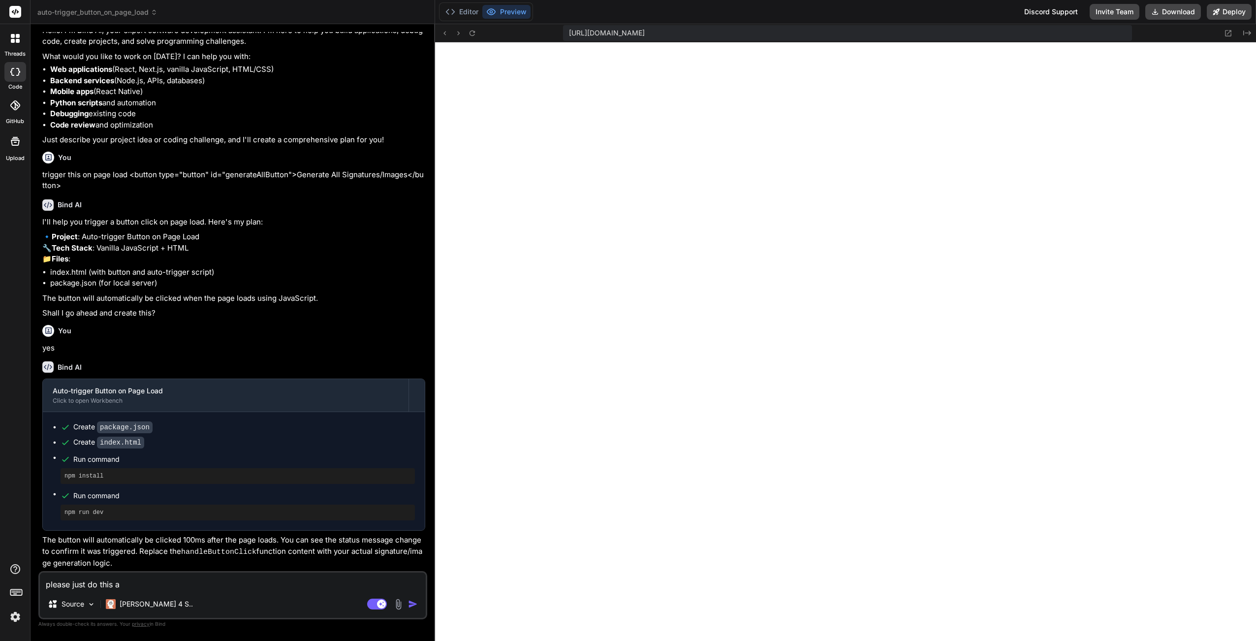
type textarea "please just do this as"
type textarea "x"
type textarea "please just do this as"
type textarea "x"
type textarea "please just do this as"
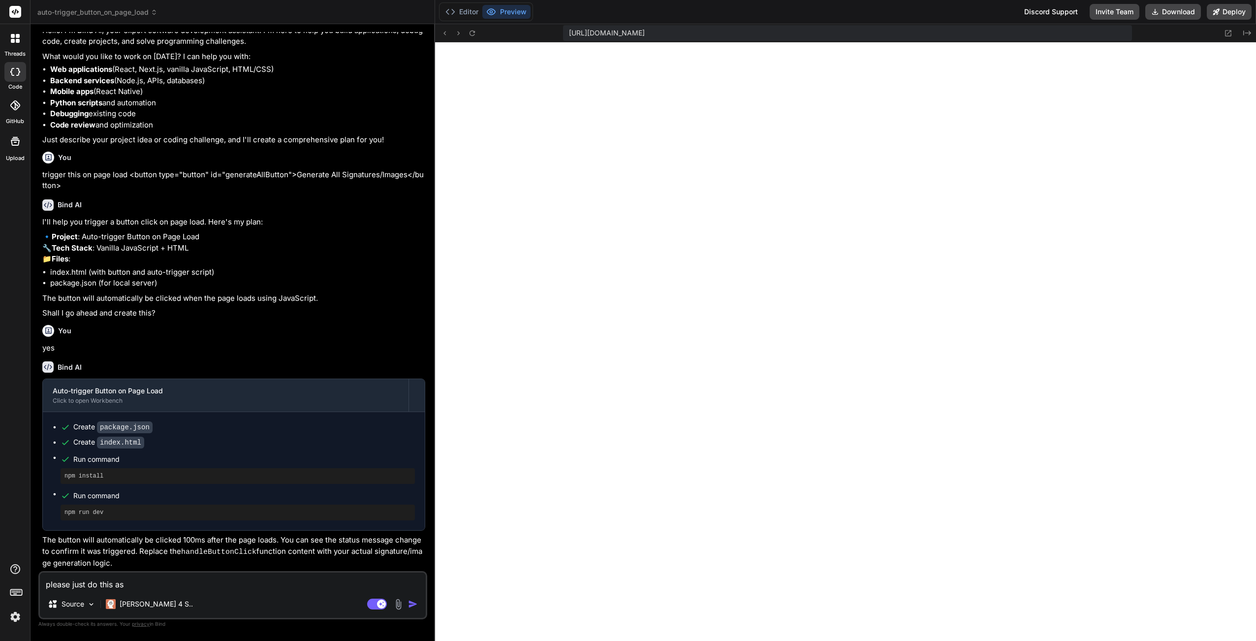
type textarea "x"
type textarea "please just do this as a"
type textarea "x"
type textarea "please just do this as"
type textarea "x"
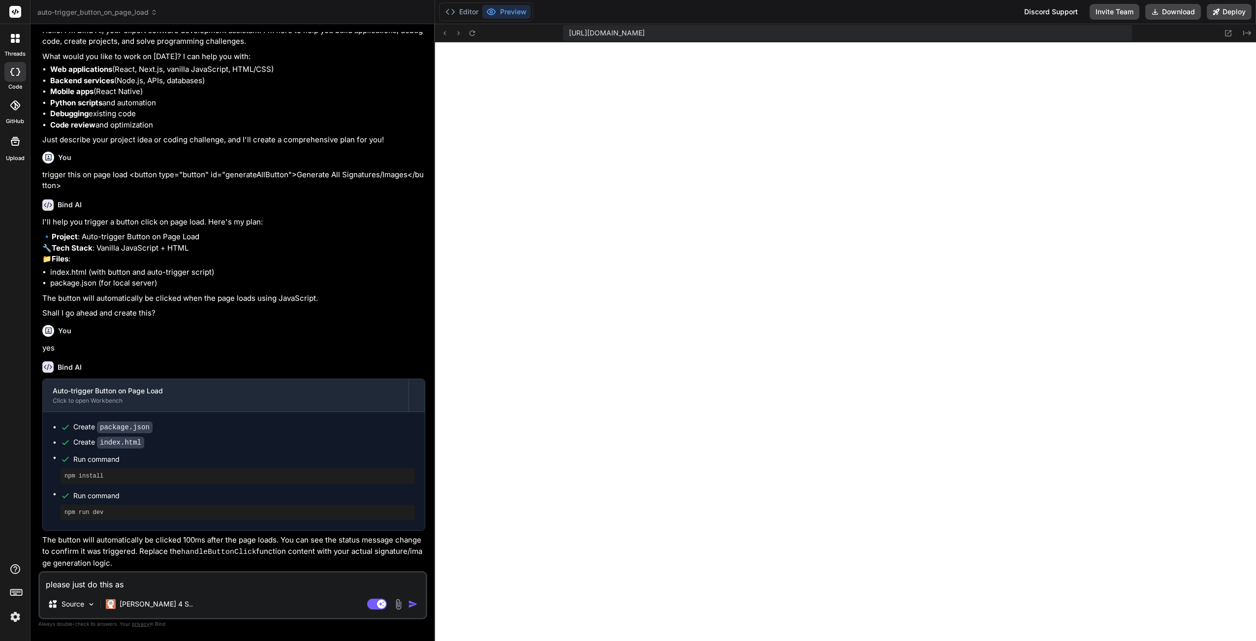
type textarea "please just do this as"
type textarea "x"
type textarea "please just do this as a"
type textarea "x"
type textarea "please just do this as a"
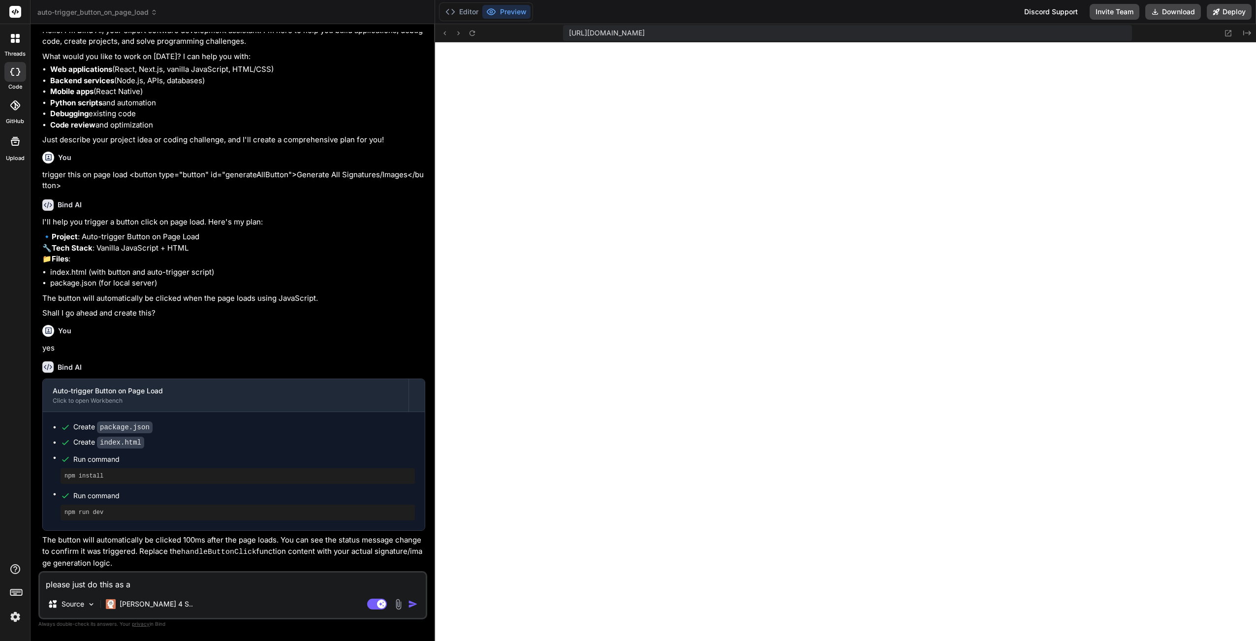
type textarea "x"
type textarea "please just do this as a s"
type textarea "x"
type textarea "please just do this as a sim"
type textarea "x"
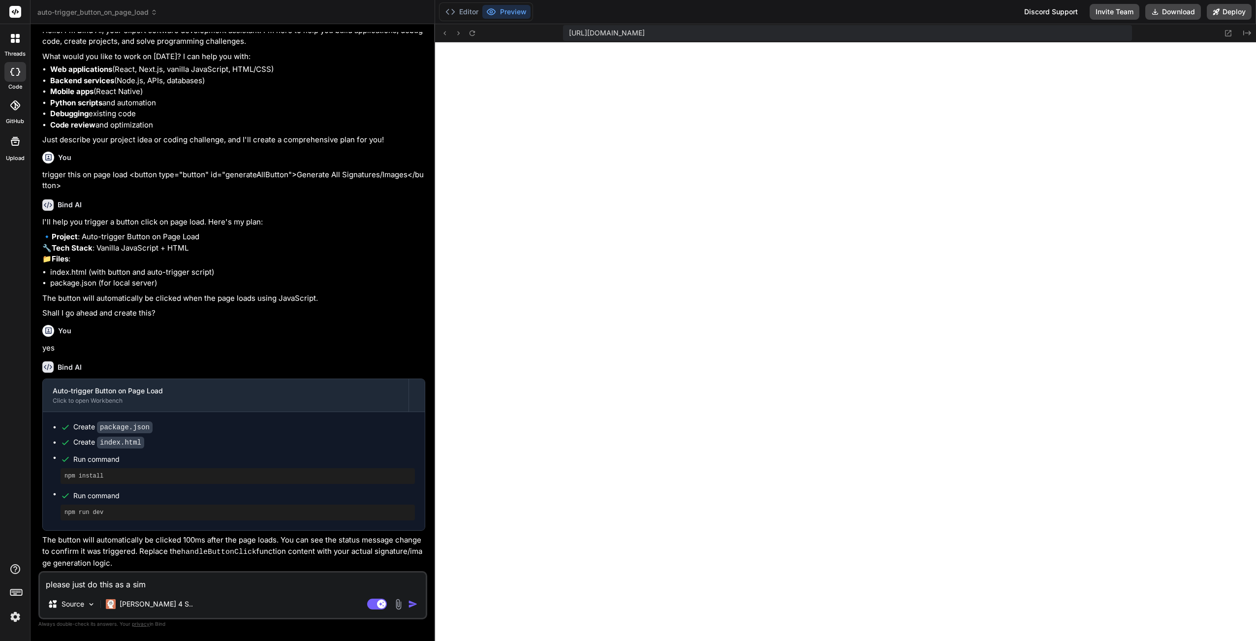
type textarea "please just do this as a simp"
click at [412, 600] on img "button" at bounding box center [413, 604] width 10 height 10
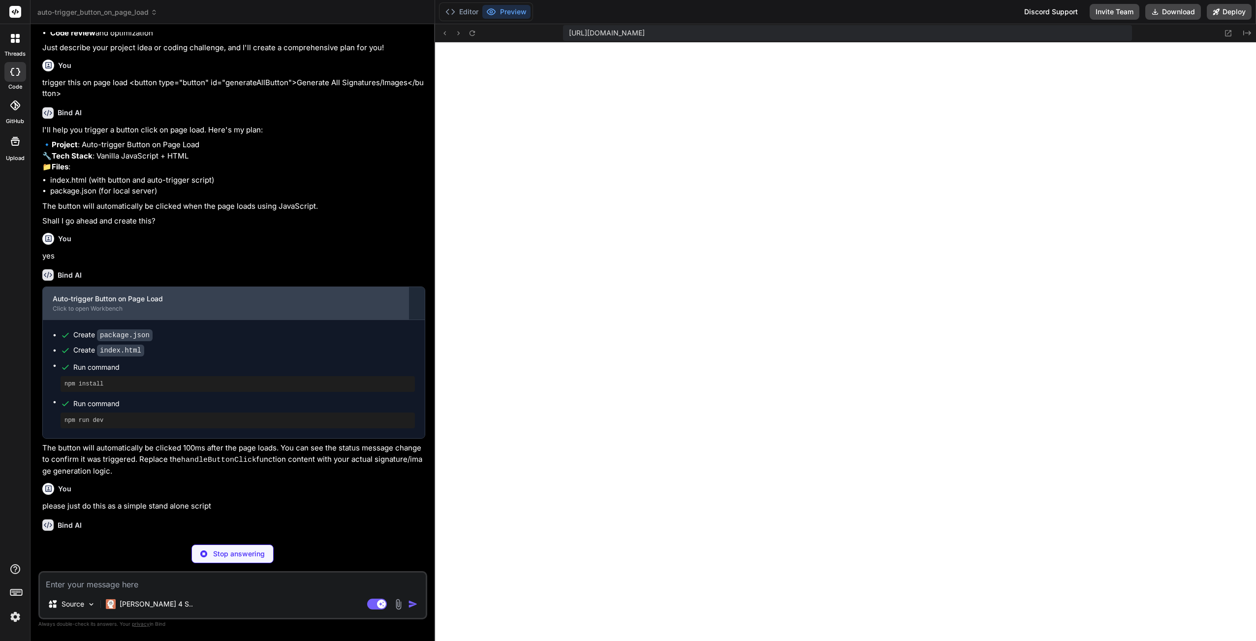
scroll to position [188, 0]
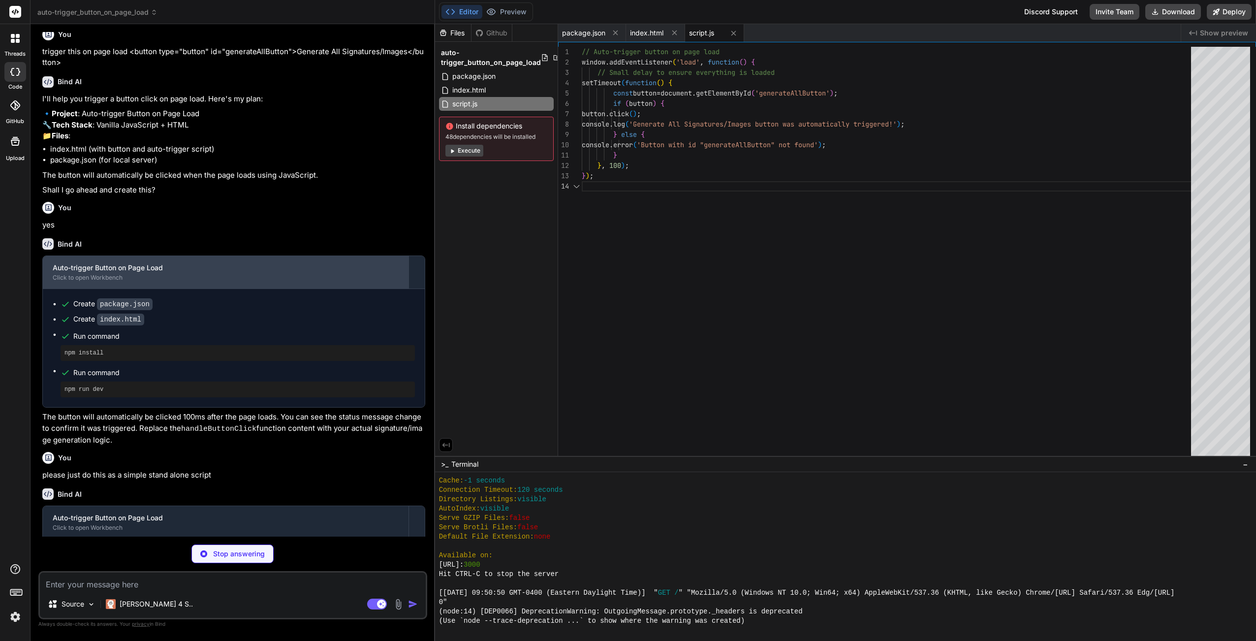
click at [103, 282] on div "Click to open Workbench" at bounding box center [226, 278] width 346 height 8
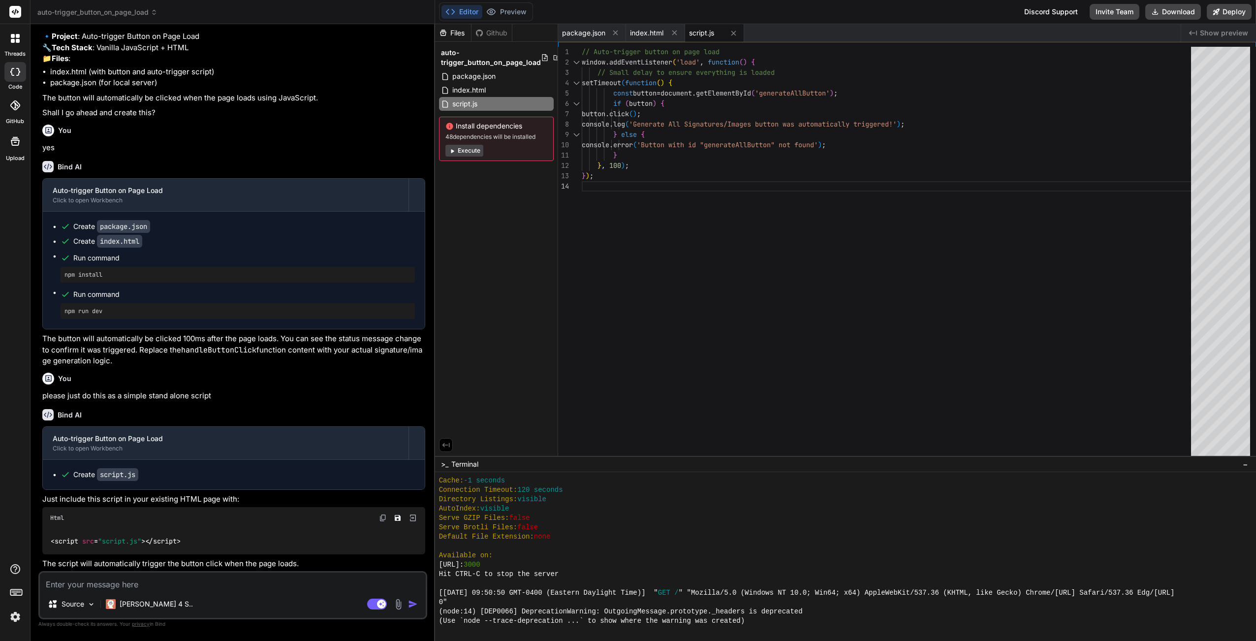
scroll to position [0, 0]
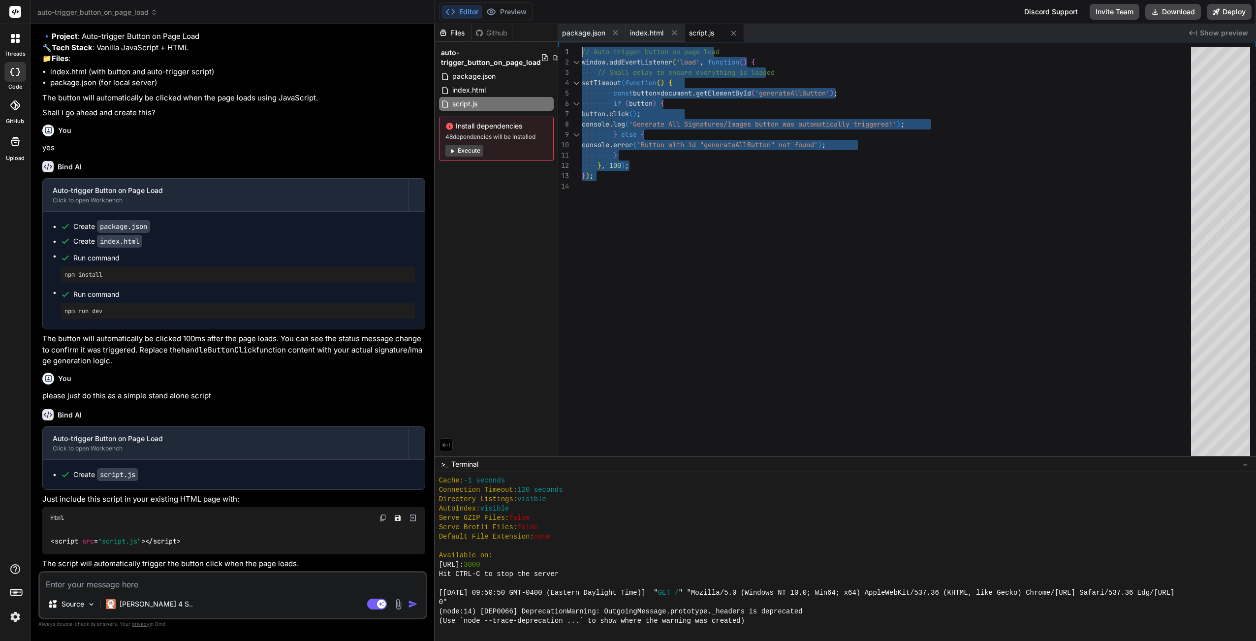
drag, startPoint x: 597, startPoint y: 182, endPoint x: 551, endPoint y: 42, distance: 146.5
click at [582, 47] on div "// Auto-trigger button on page load window . addEventListener ( 'load' , functi…" at bounding box center [889, 254] width 615 height 414
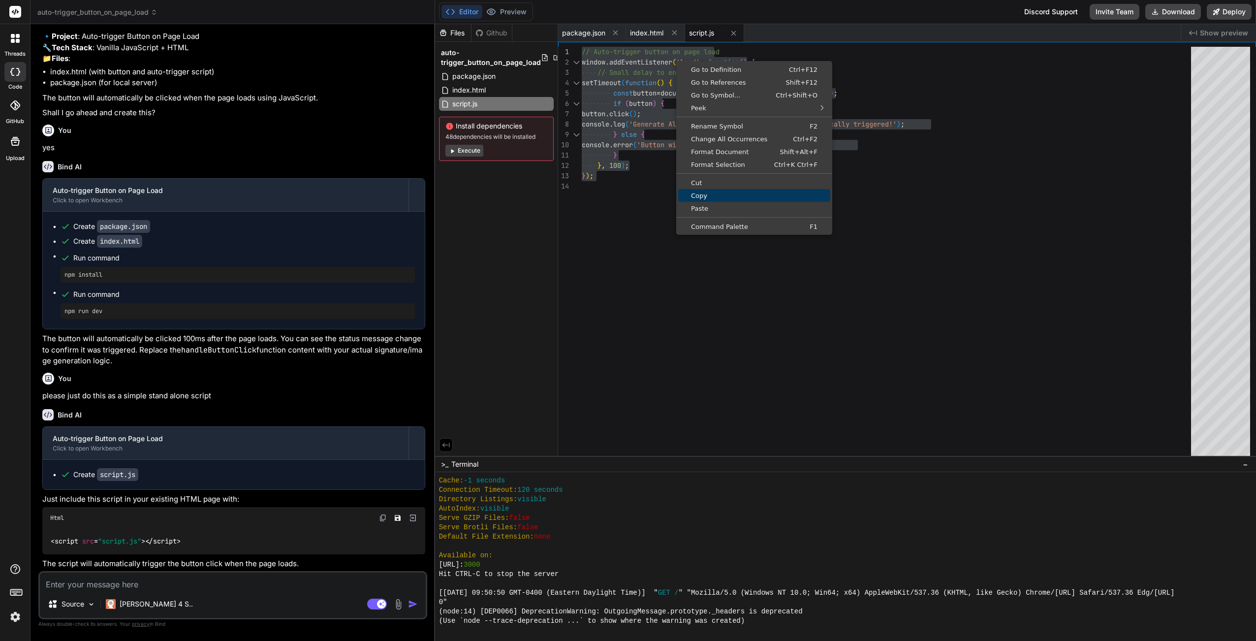
click at [725, 194] on span "Copy" at bounding box center [754, 195] width 152 height 6
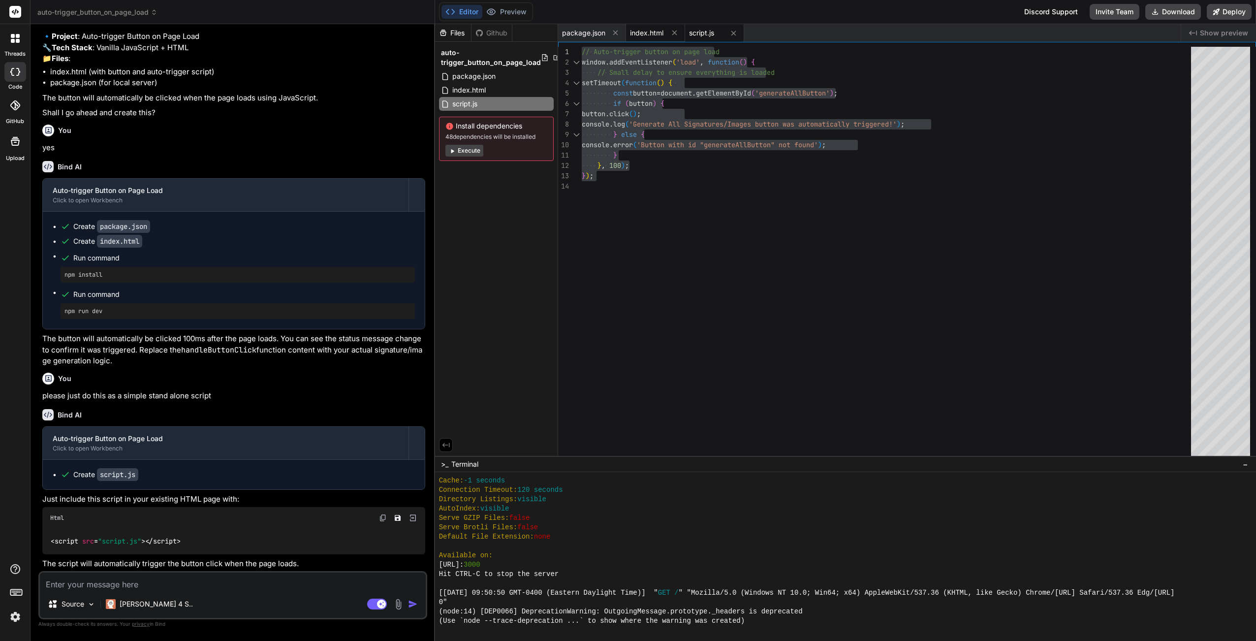
click at [646, 36] on span "index.html" at bounding box center [646, 33] width 33 height 10
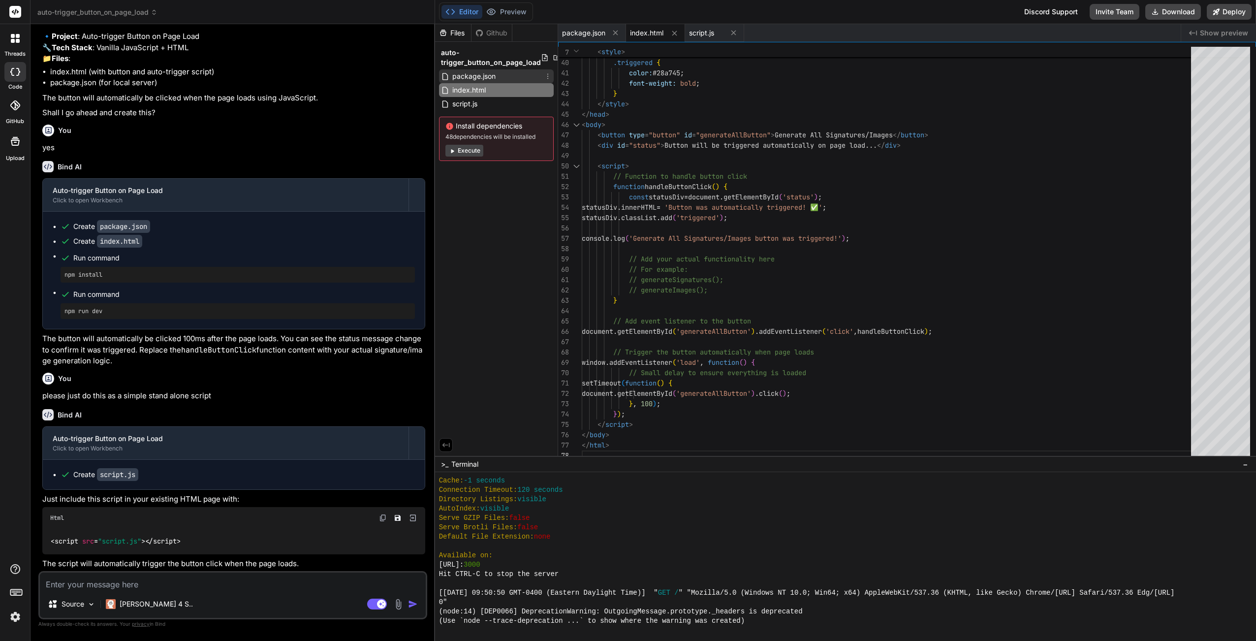
click at [499, 79] on div "package.json" at bounding box center [496, 76] width 115 height 14
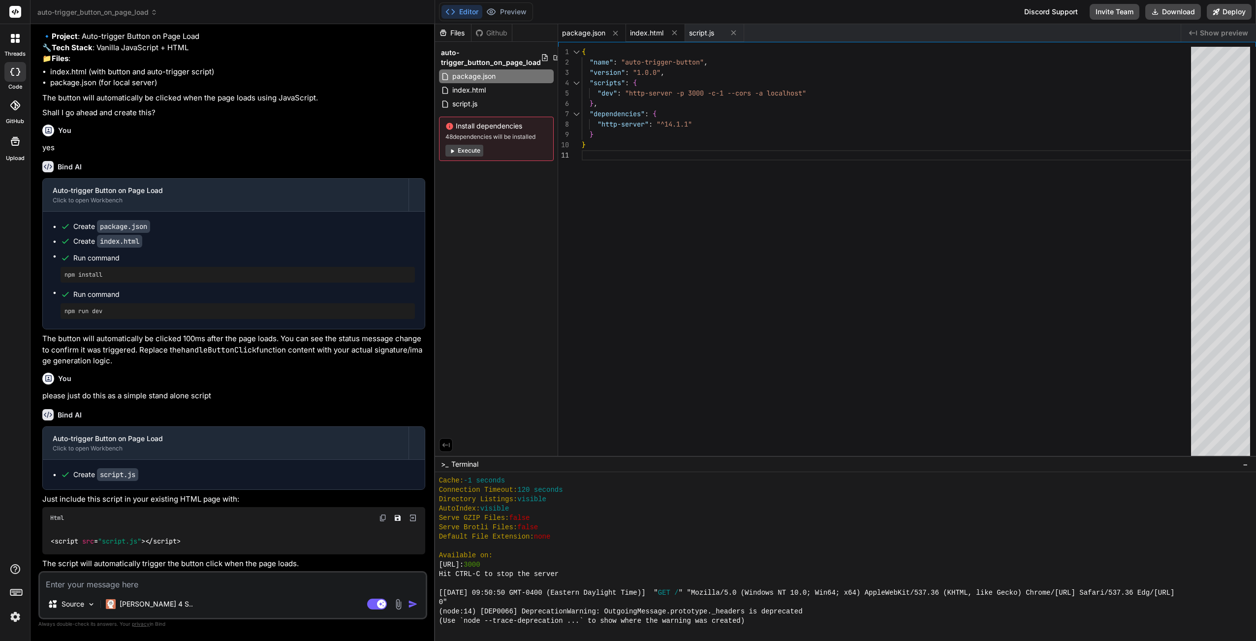
click at [644, 34] on span "index.html" at bounding box center [646, 33] width 33 height 10
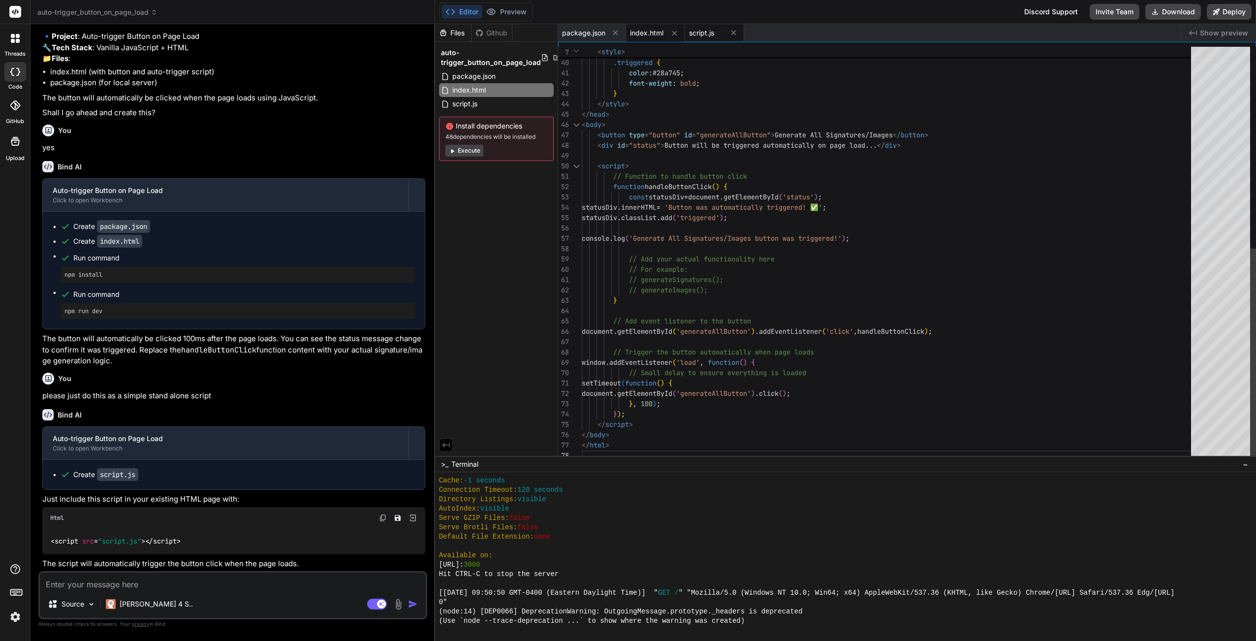
click at [704, 26] on div "script.js" at bounding box center [714, 33] width 59 height 18
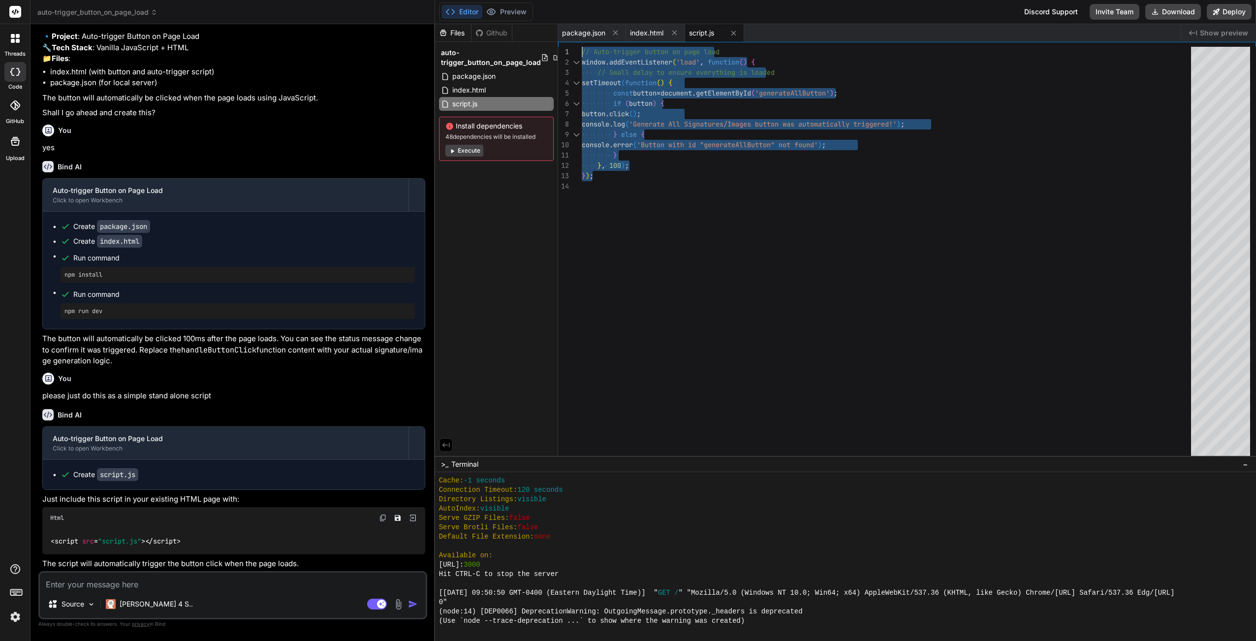
drag, startPoint x: 583, startPoint y: 169, endPoint x: 557, endPoint y: 38, distance: 134.0
click at [582, 47] on div "// Auto-trigger button on page load window . addEventListener ( 'load' , functi…" at bounding box center [889, 254] width 615 height 414
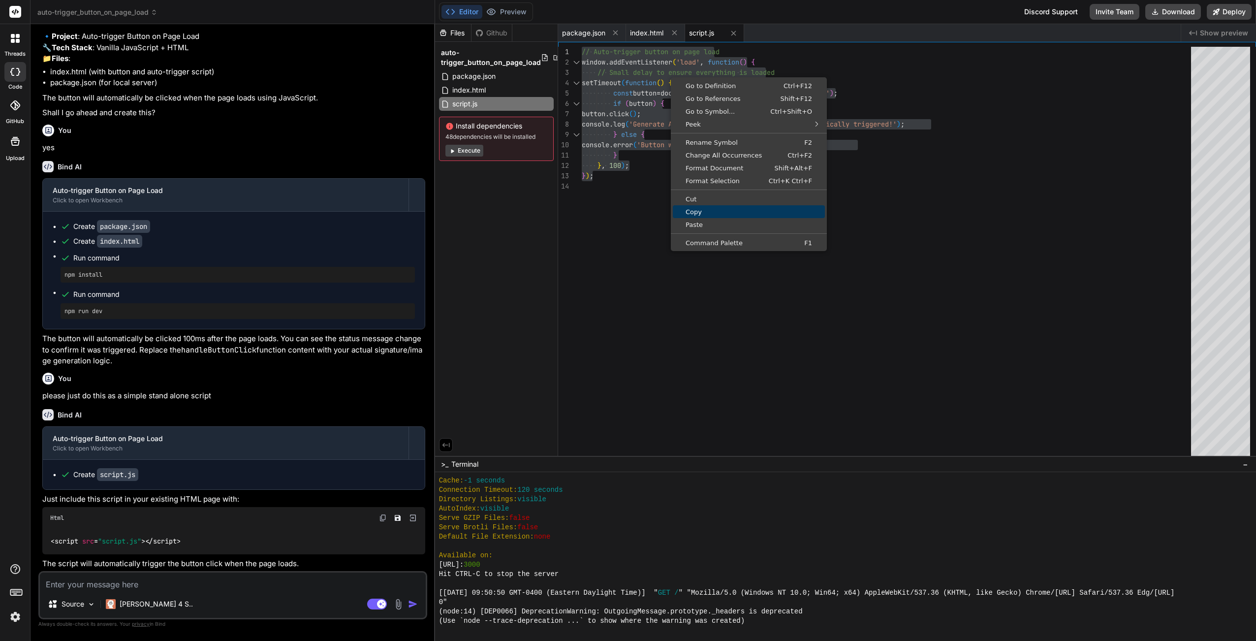
click at [723, 208] on link "Copy" at bounding box center [749, 211] width 152 height 13
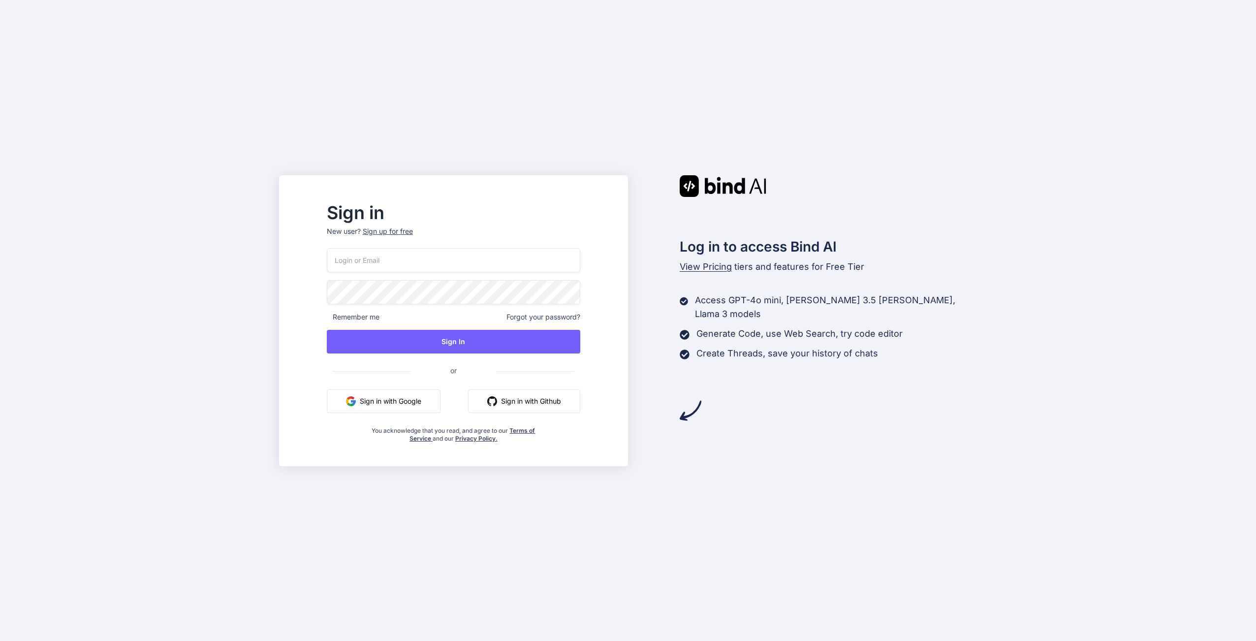
drag, startPoint x: 448, startPoint y: 256, endPoint x: 590, endPoint y: 265, distance: 142.5
click at [449, 256] on input "email" at bounding box center [453, 260] width 253 height 24
type input "torralaq@yahoo.com"
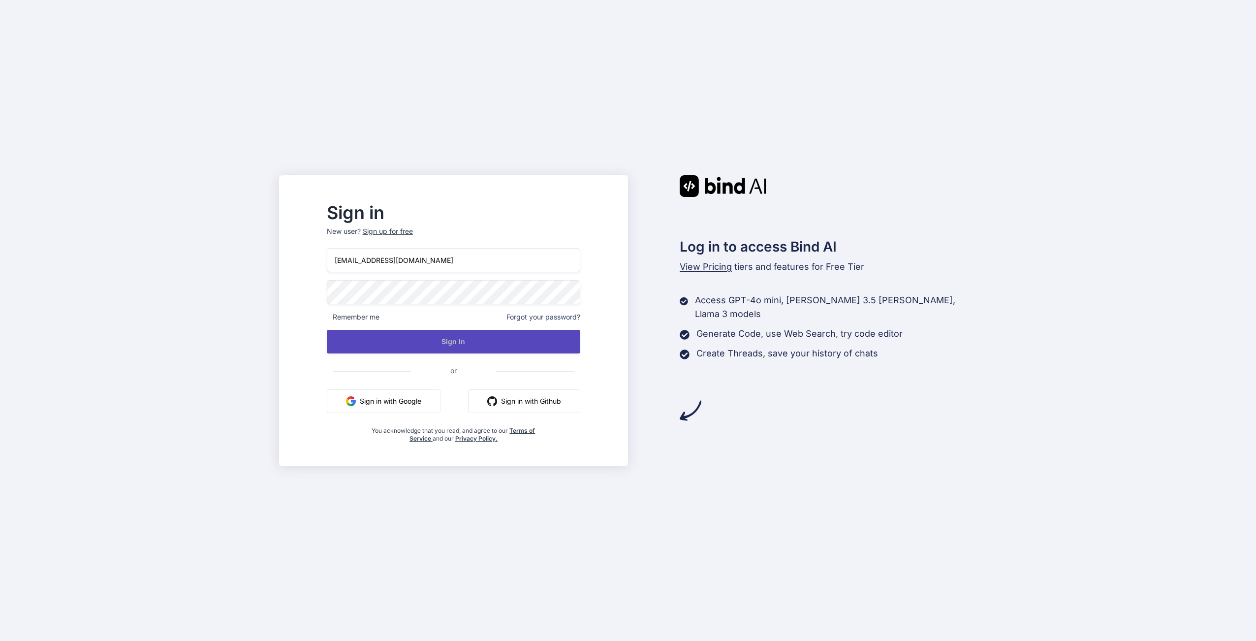
click at [468, 343] on button "Sign In" at bounding box center [453, 342] width 253 height 24
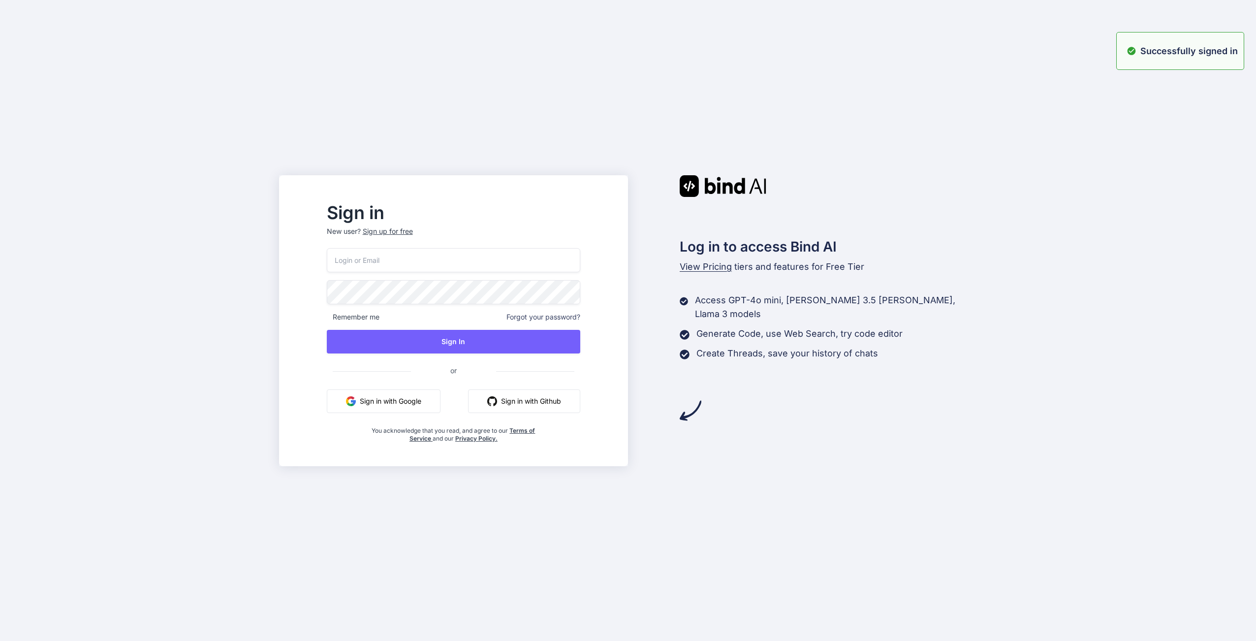
type input "torralaq@yahoo.com"
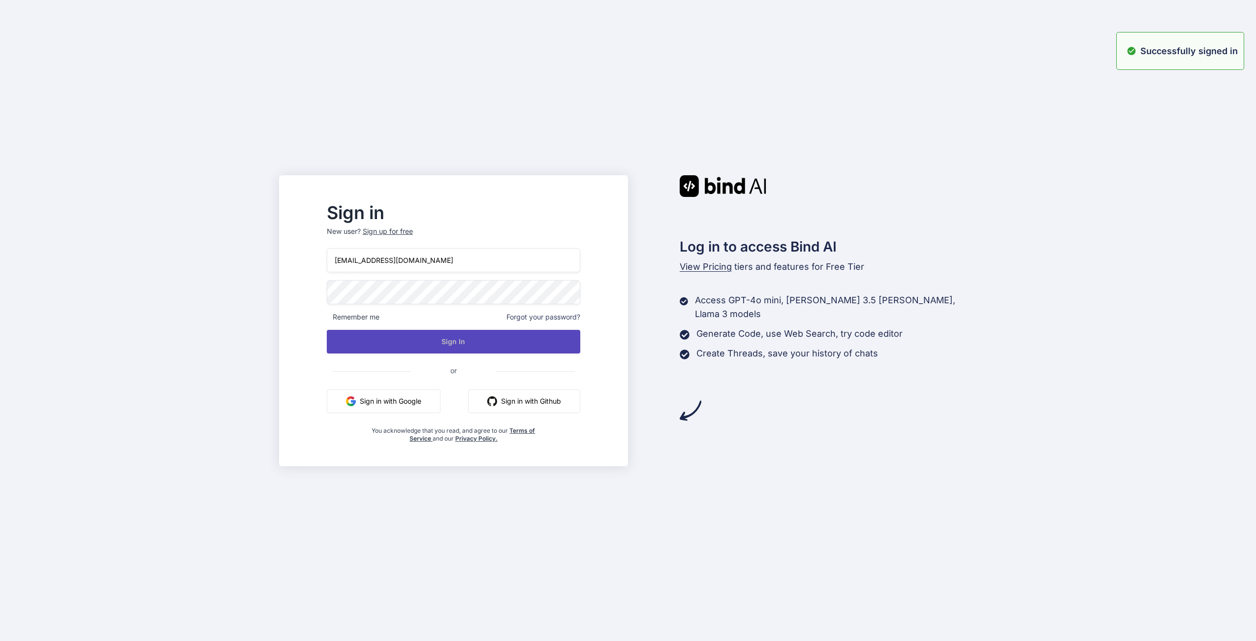
click at [462, 338] on button "Sign In" at bounding box center [453, 342] width 253 height 24
click at [473, 343] on button "Sign In" at bounding box center [453, 342] width 253 height 24
